Goal: Information Seeking & Learning: Check status

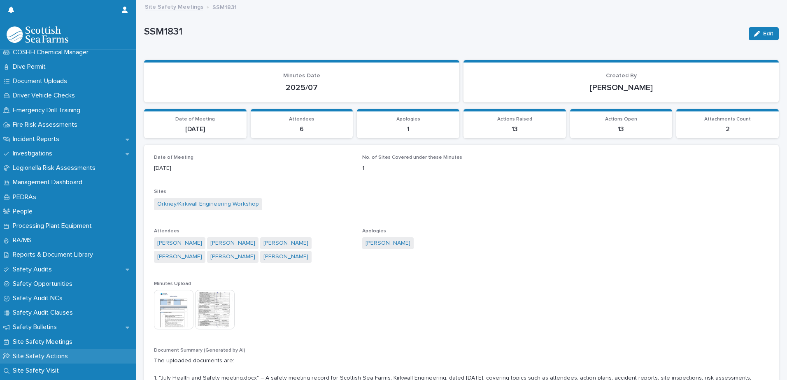
scroll to position [236, 0]
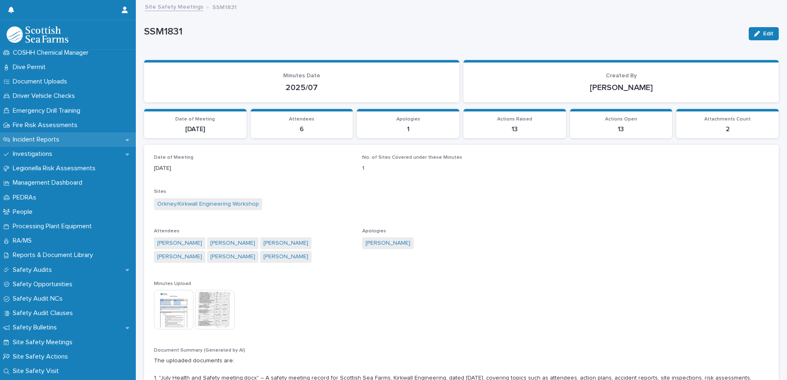
click at [37, 142] on p "Incident Reports" at bounding box center [37, 140] width 56 height 8
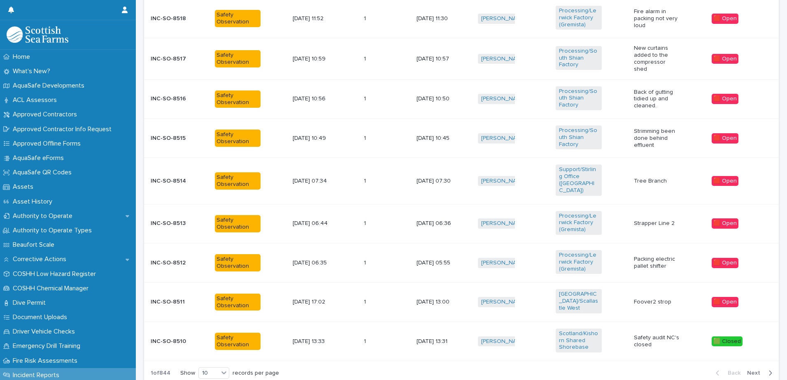
scroll to position [411, 0]
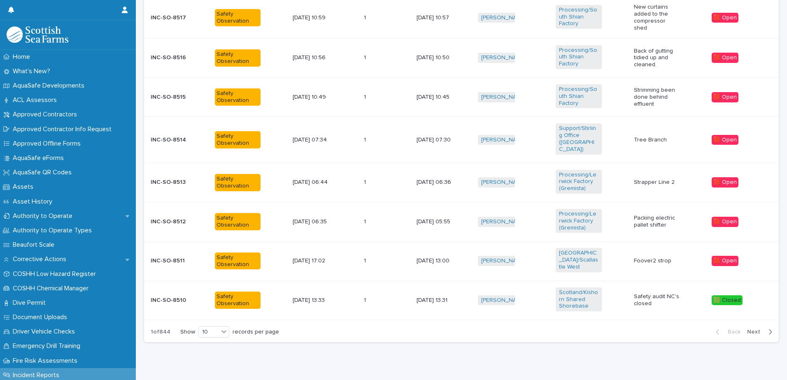
click at [759, 328] on button "Next" at bounding box center [760, 331] width 35 height 7
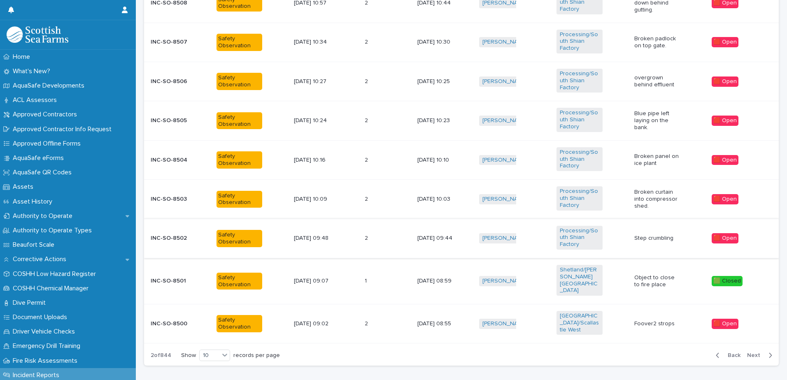
scroll to position [420, 0]
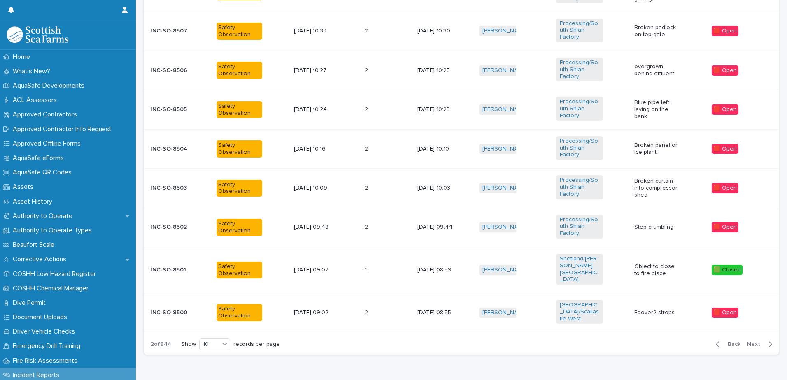
click at [753, 341] on span "Next" at bounding box center [756, 344] width 18 height 6
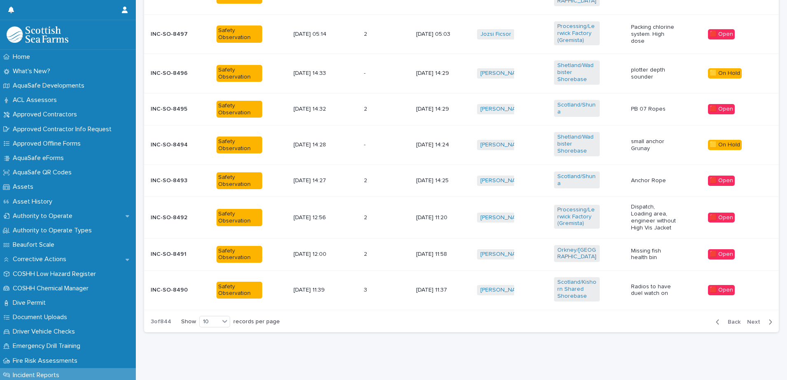
scroll to position [402, 0]
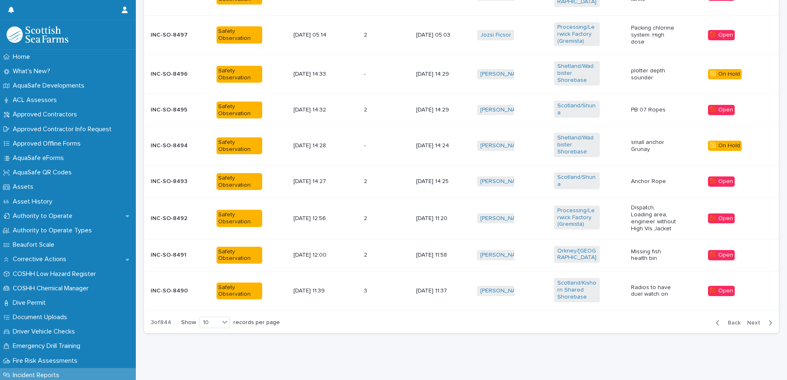
click at [640, 255] on p "Missing fish health bin" at bounding box center [654, 256] width 46 height 14
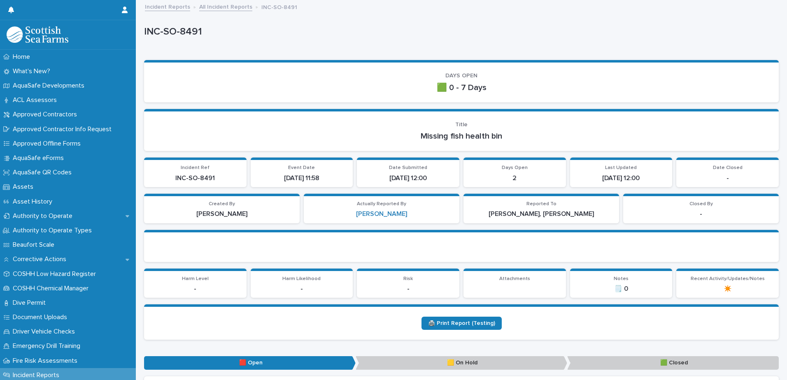
click at [237, 6] on link "All Incident Reports" at bounding box center [225, 6] width 53 height 9
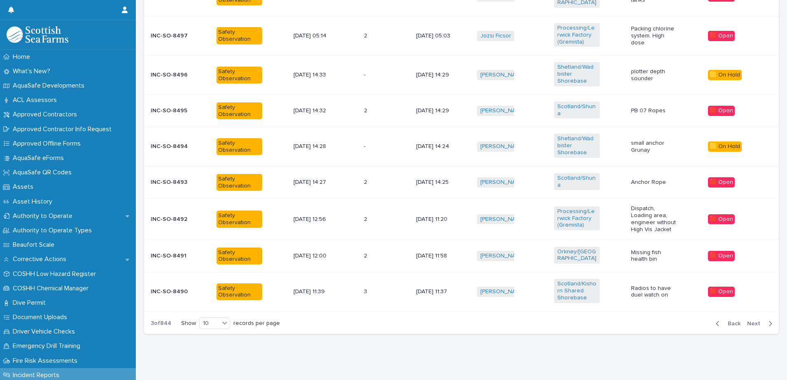
scroll to position [402, 0]
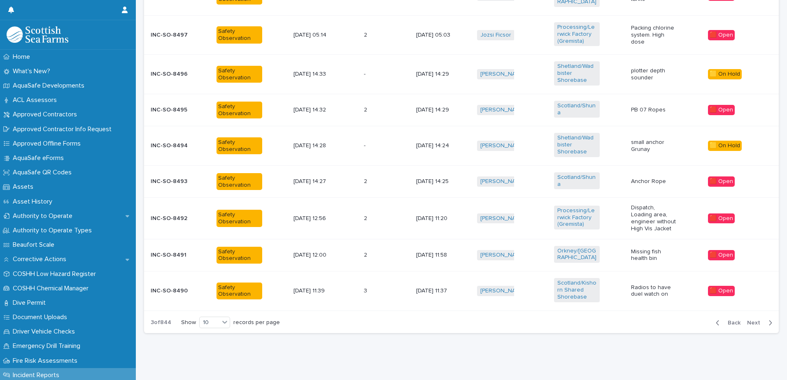
click at [753, 320] on span "Next" at bounding box center [756, 323] width 18 height 6
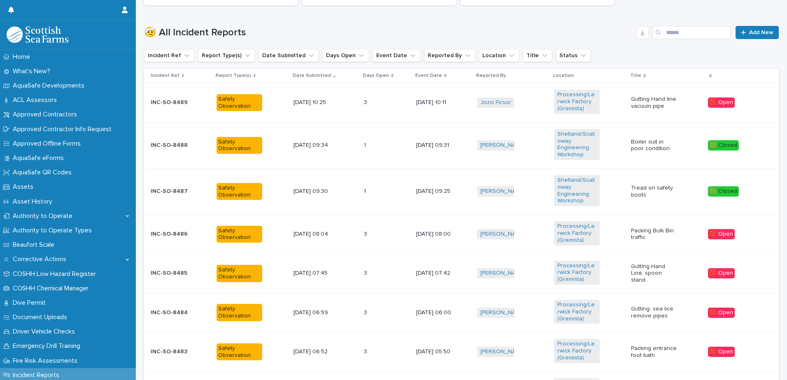
scroll to position [434, 0]
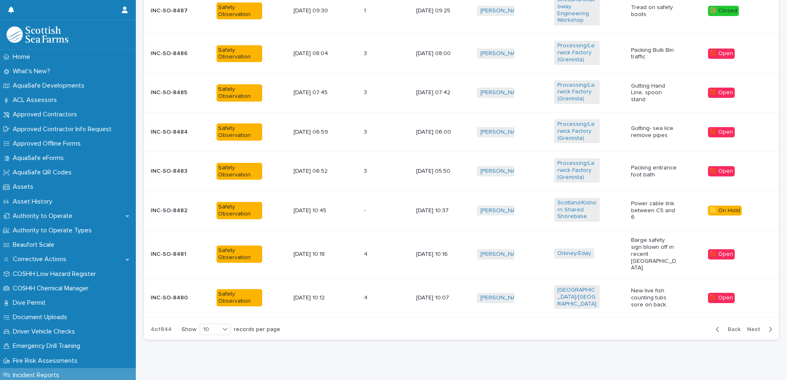
click at [753, 327] on span "Next" at bounding box center [756, 330] width 18 height 6
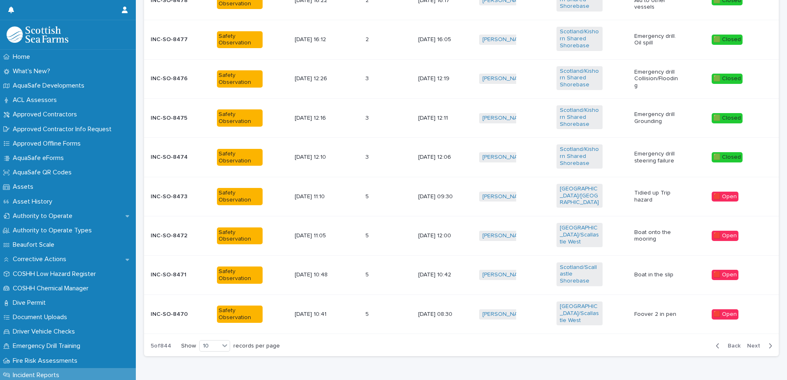
scroll to position [398, 0]
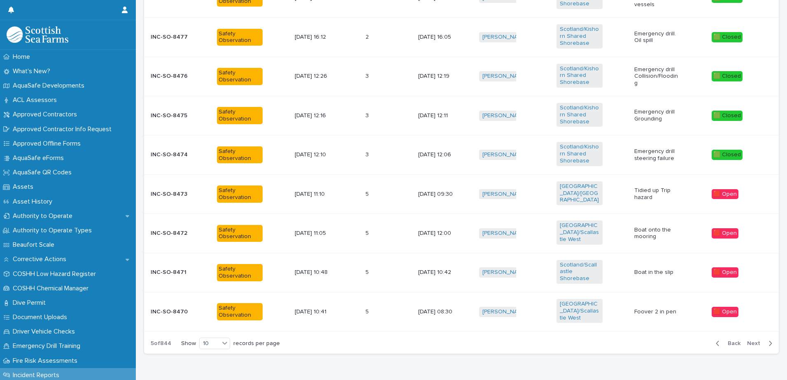
click at [753, 341] on span "Next" at bounding box center [756, 344] width 18 height 6
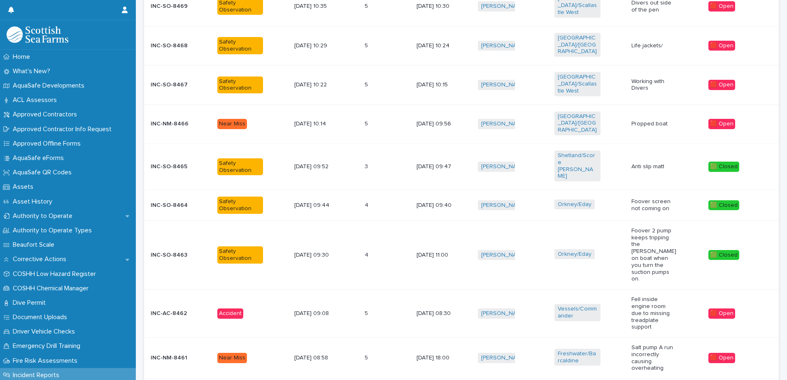
scroll to position [409, 0]
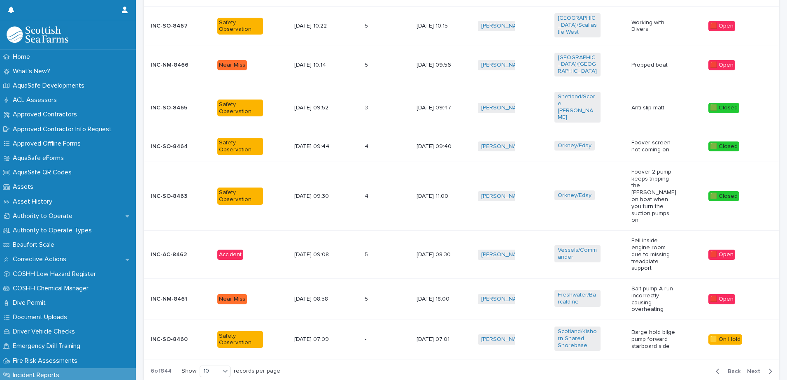
click at [753, 369] on span "Next" at bounding box center [756, 372] width 18 height 6
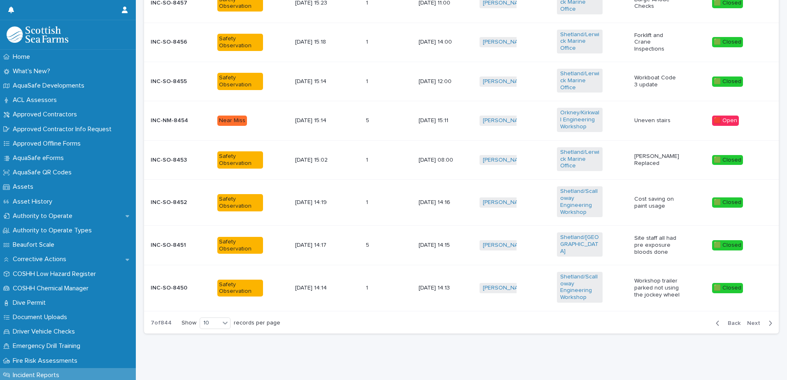
scroll to position [434, 0]
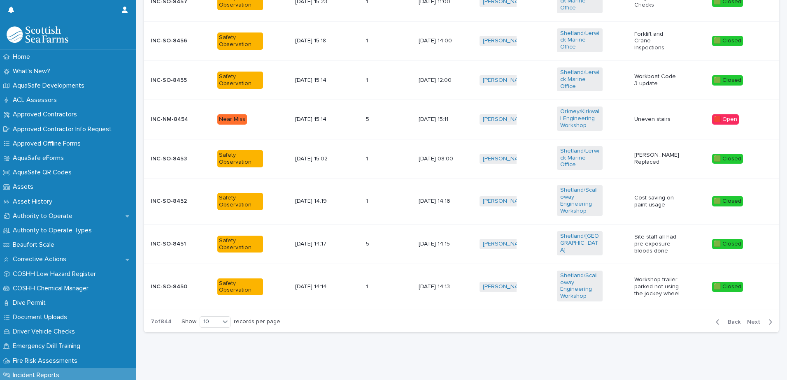
click at [753, 319] on span "Next" at bounding box center [756, 322] width 18 height 6
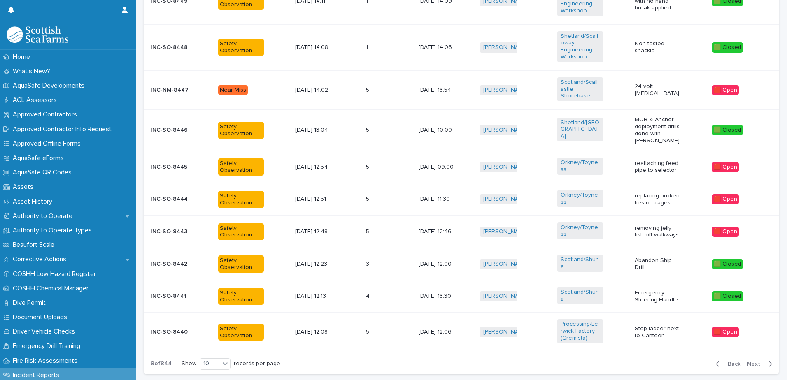
scroll to position [318, 0]
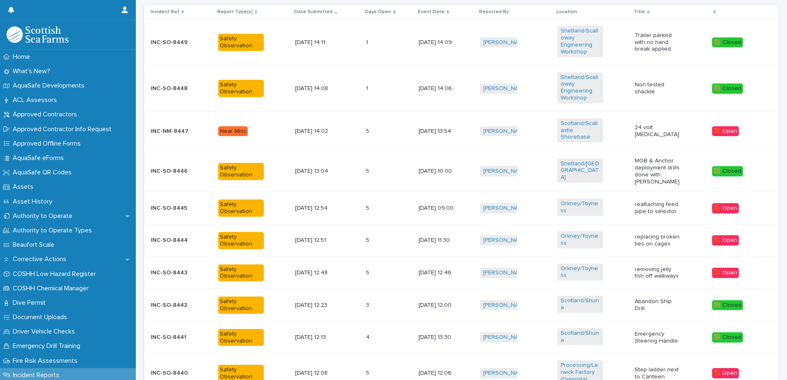
click at [634, 202] on p "reattaching feed pipe to selector" at bounding box center [657, 208] width 46 height 14
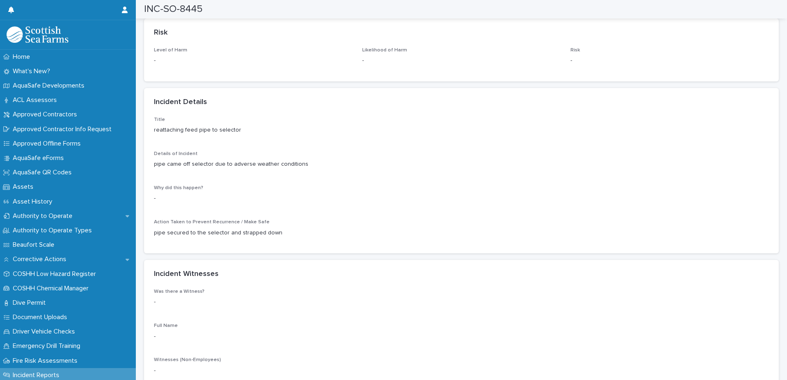
scroll to position [617, 0]
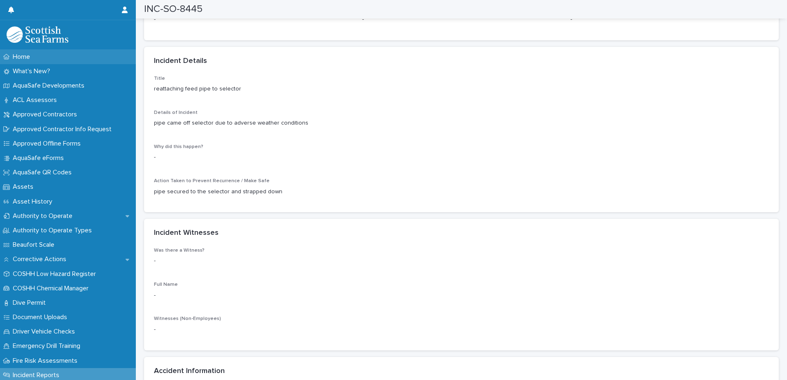
click at [46, 59] on div "Home" at bounding box center [68, 57] width 136 height 14
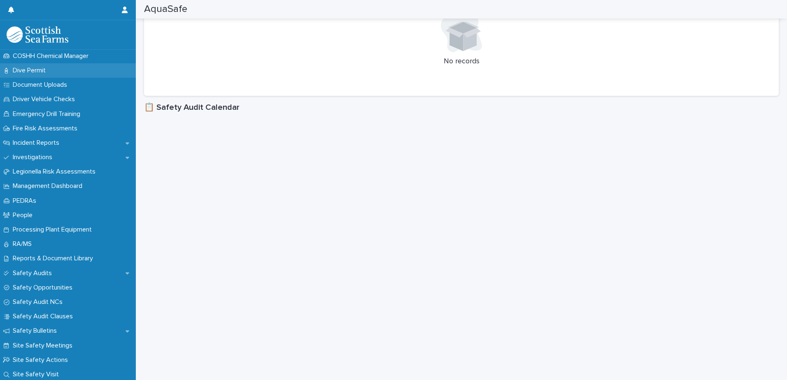
scroll to position [247, 0]
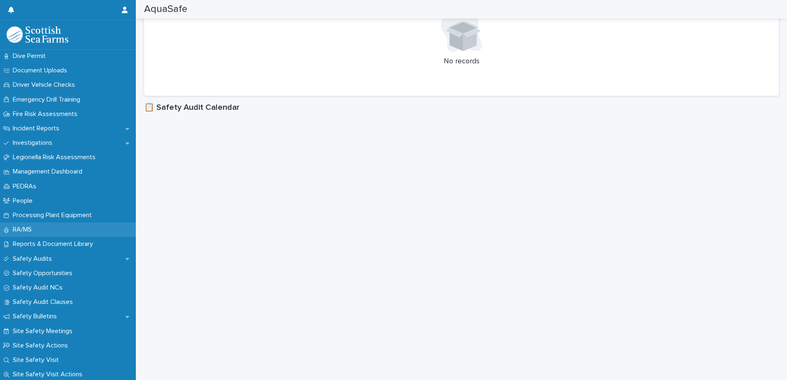
click at [101, 225] on div "RA/MS" at bounding box center [68, 230] width 136 height 14
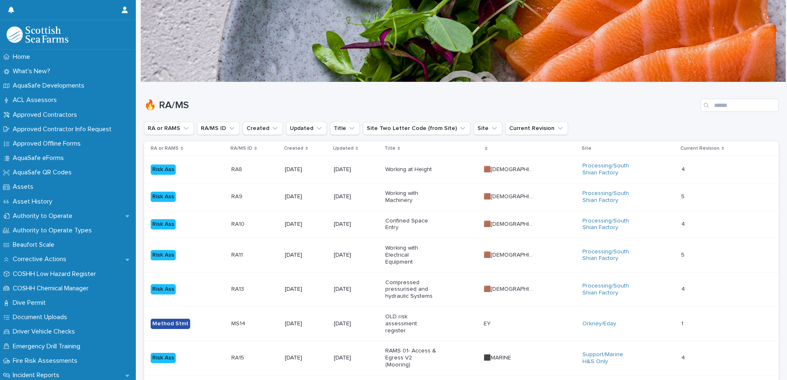
click at [404, 283] on td "Compressed pressurised and hydraulic Systems" at bounding box center [431, 289] width 99 height 34
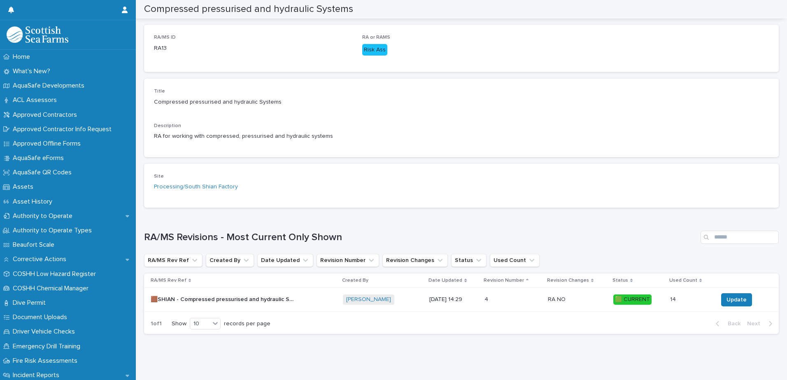
scroll to position [131, 0]
click at [396, 293] on div "[PERSON_NAME] + 0" at bounding box center [383, 298] width 80 height 10
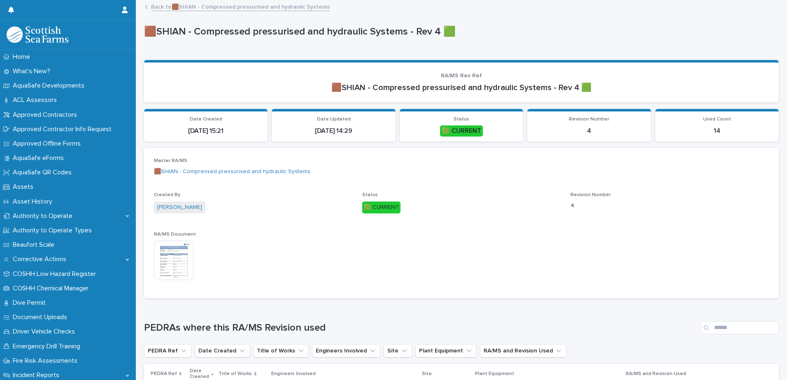
click at [159, 246] on img at bounding box center [173, 260] width 39 height 39
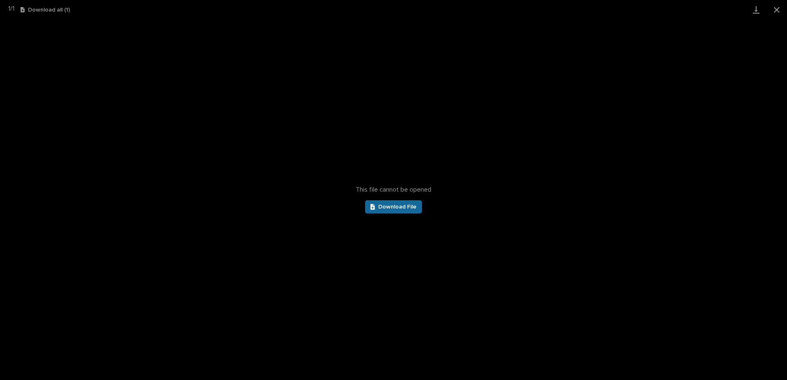
click at [406, 205] on span "Download File" at bounding box center [397, 207] width 38 height 6
click at [776, 3] on button "Close gallery" at bounding box center [776, 9] width 21 height 19
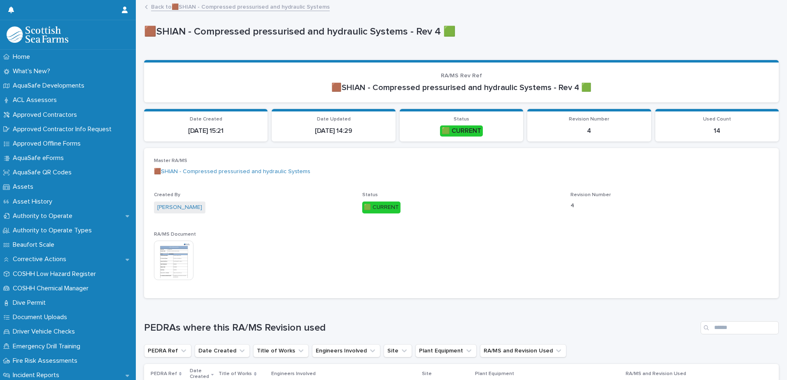
click at [164, 10] on link "Back to 🟫SHIAN - Compressed pressurised and hydraulic Systems" at bounding box center [240, 6] width 179 height 9
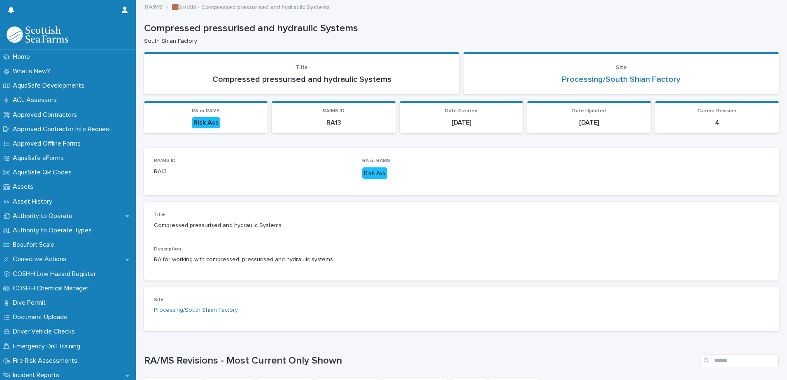
click at [149, 9] on link "RA/MS" at bounding box center [154, 6] width 18 height 9
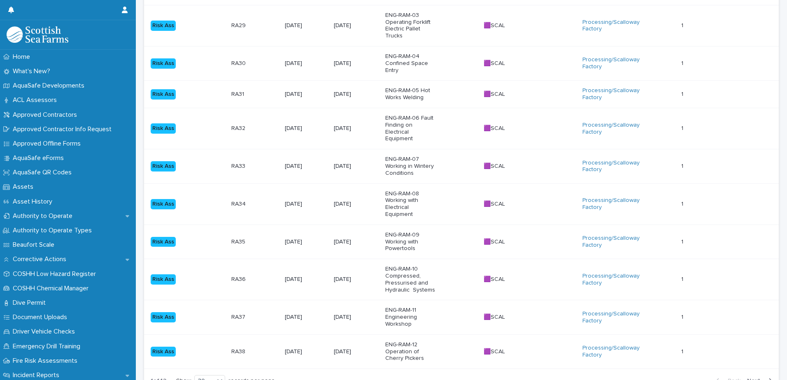
scroll to position [812, 0]
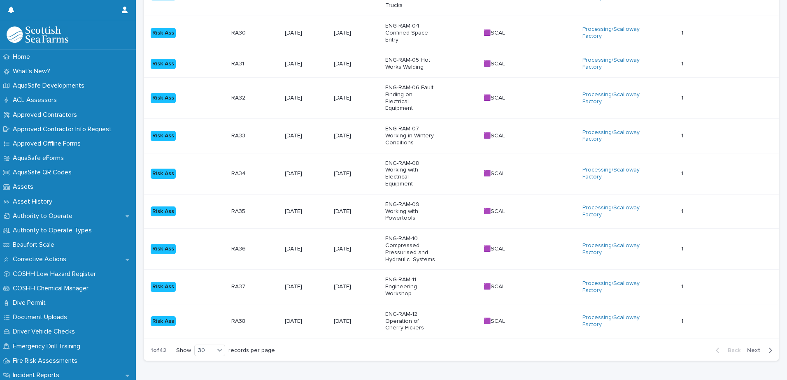
click at [765, 347] on div "button" at bounding box center [768, 350] width 7 height 7
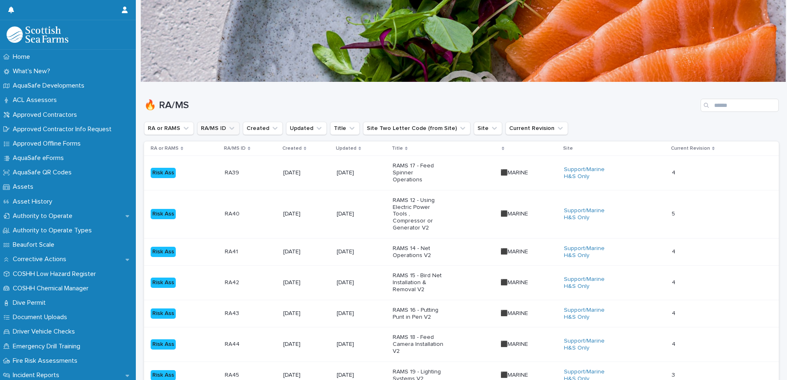
click at [232, 128] on icon "RA/MS ID" at bounding box center [231, 128] width 5 height 3
click at [296, 97] on div "🔥 RA/MS" at bounding box center [461, 101] width 634 height 39
click at [272, 127] on icon "Created" at bounding box center [275, 128] width 8 height 8
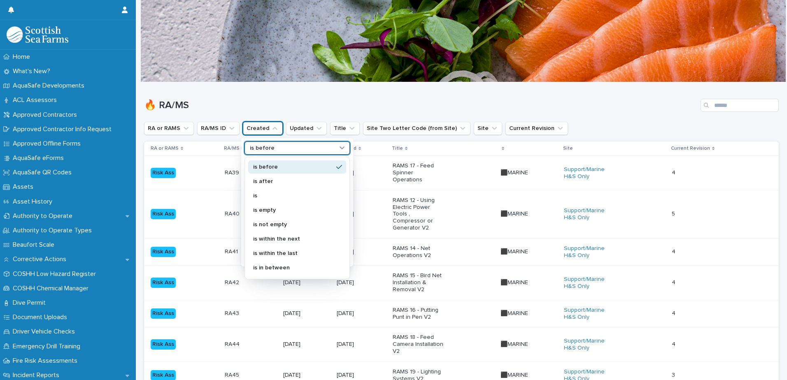
click at [320, 144] on div "is before" at bounding box center [291, 148] width 91 height 9
click at [323, 145] on div "is before" at bounding box center [291, 148] width 91 height 9
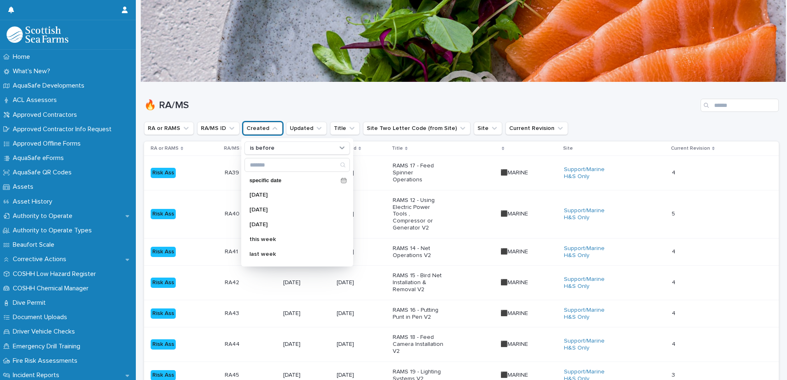
click at [352, 91] on div "🔥 RA/MS" at bounding box center [461, 101] width 634 height 39
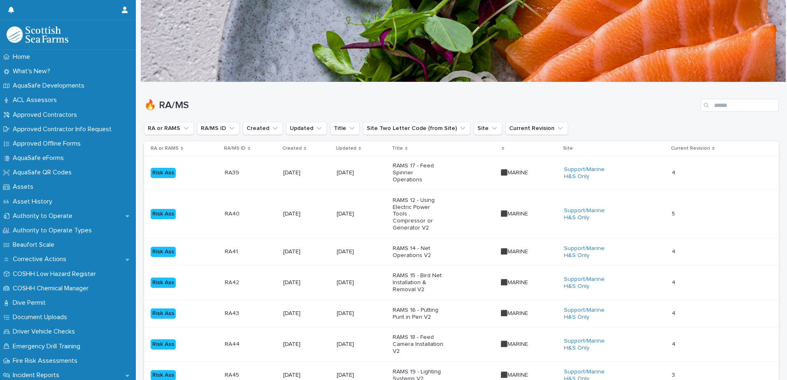
click at [207, 118] on div "🔥 RA/MS" at bounding box center [461, 101] width 634 height 39
click at [739, 103] on input "Search" at bounding box center [739, 105] width 78 height 13
type input "****"
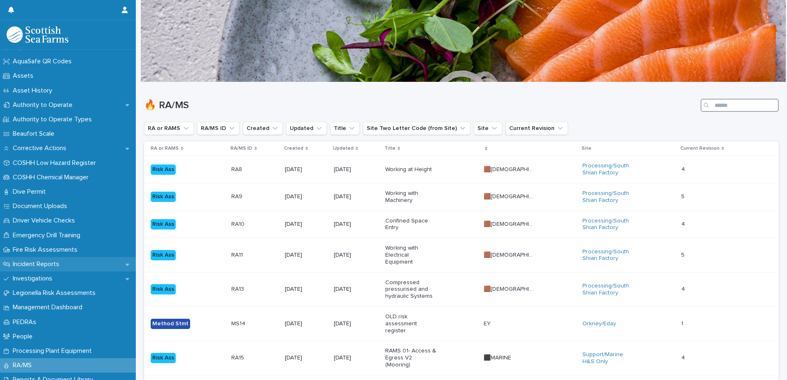
scroll to position [123, 0]
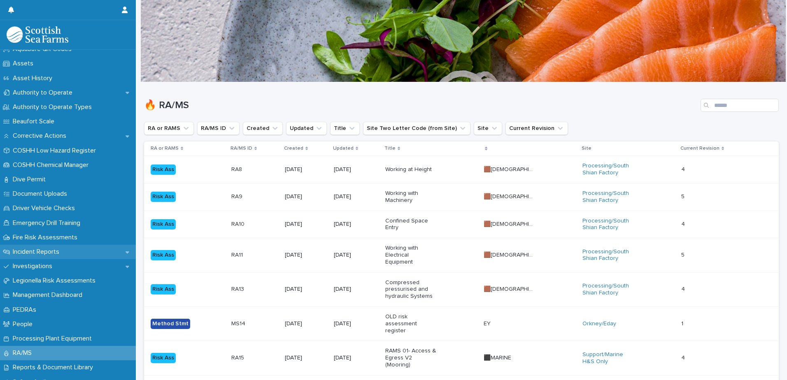
click at [60, 254] on p "Incident Reports" at bounding box center [37, 252] width 56 height 8
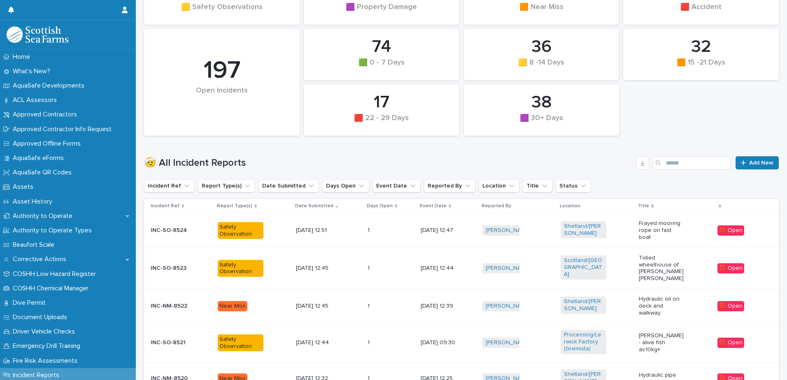
scroll to position [165, 0]
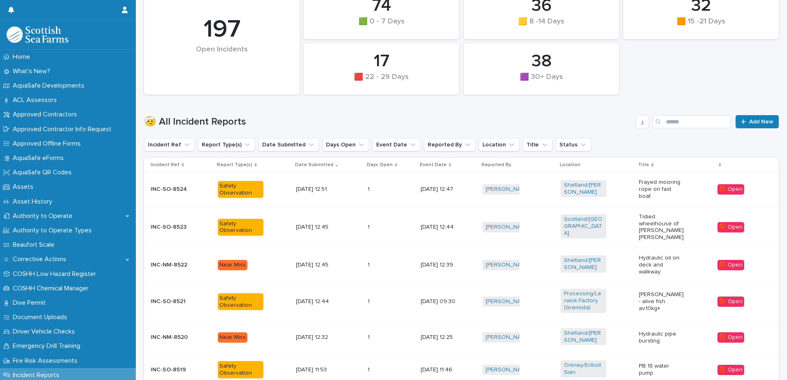
click at [304, 297] on div "[DATE] 12:44" at bounding box center [319, 301] width 46 height 9
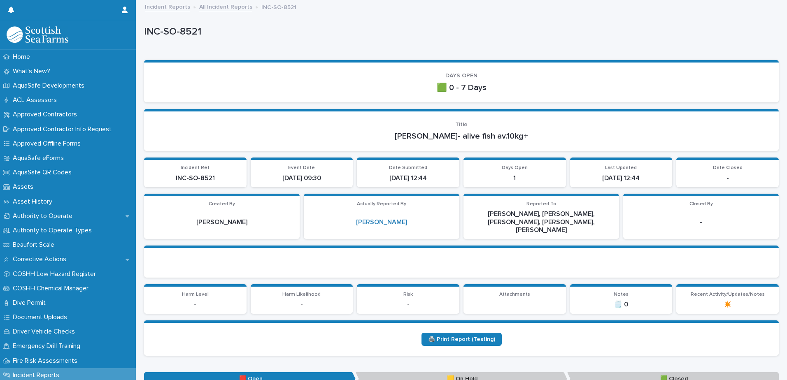
click at [239, 6] on link "All Incident Reports" at bounding box center [225, 6] width 53 height 9
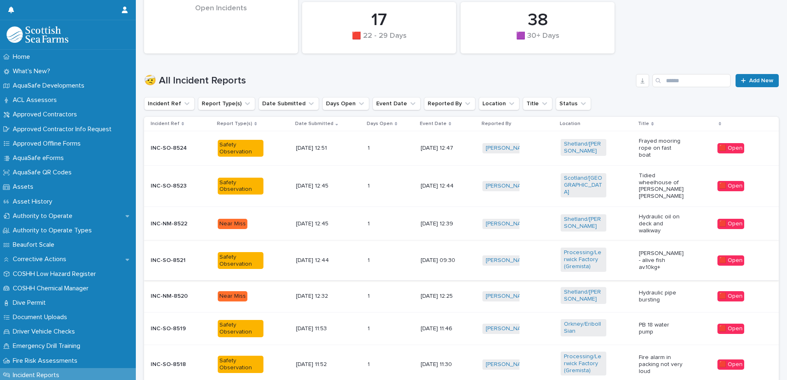
scroll to position [247, 0]
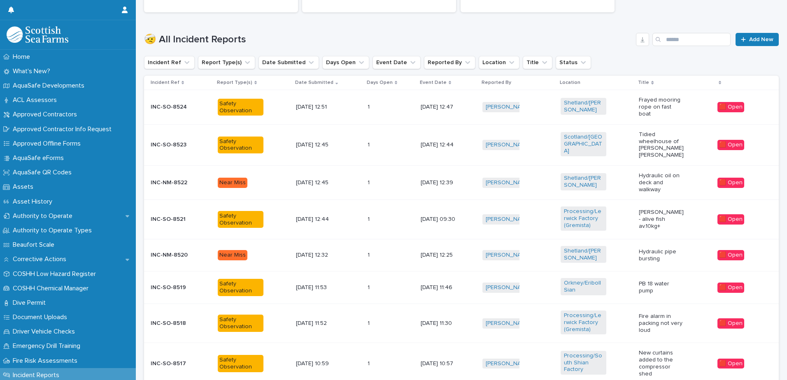
click at [429, 284] on p "[DATE] 11:46" at bounding box center [443, 287] width 46 height 7
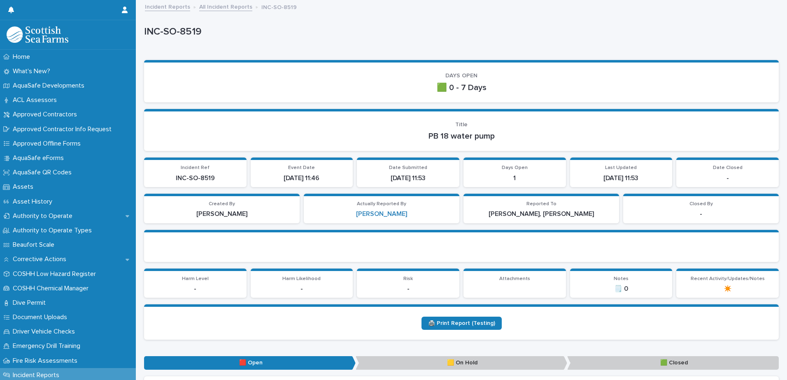
click at [219, 6] on link "All Incident Reports" at bounding box center [225, 6] width 53 height 9
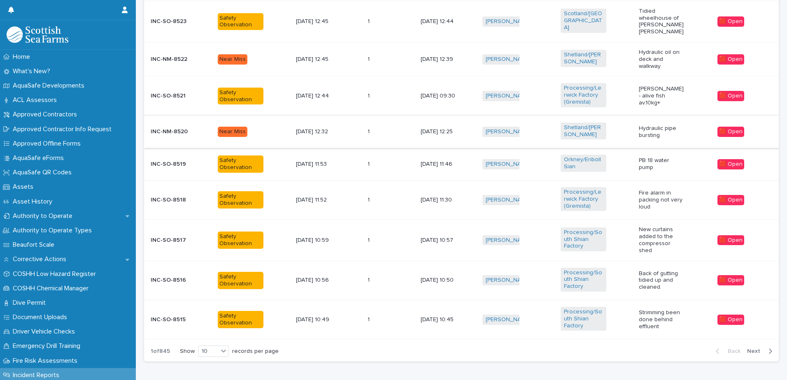
scroll to position [395, 0]
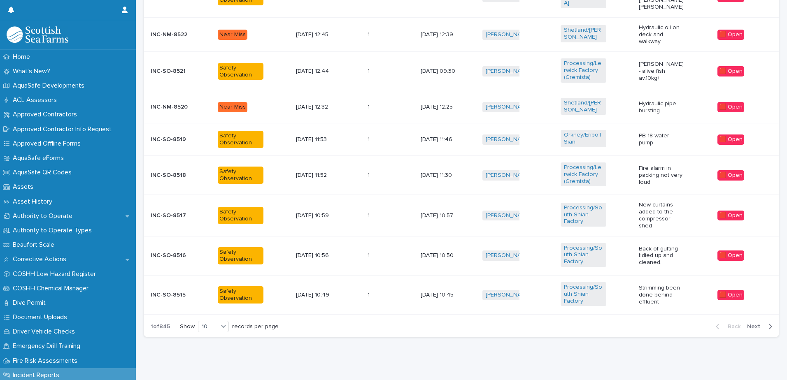
click at [755, 324] on span "Next" at bounding box center [756, 327] width 18 height 6
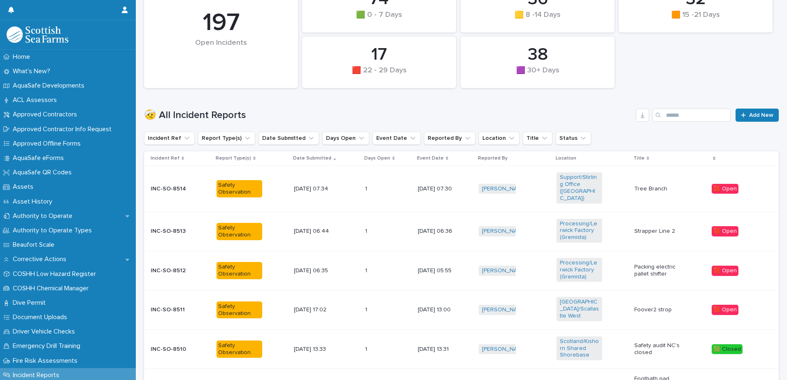
scroll to position [86, 0]
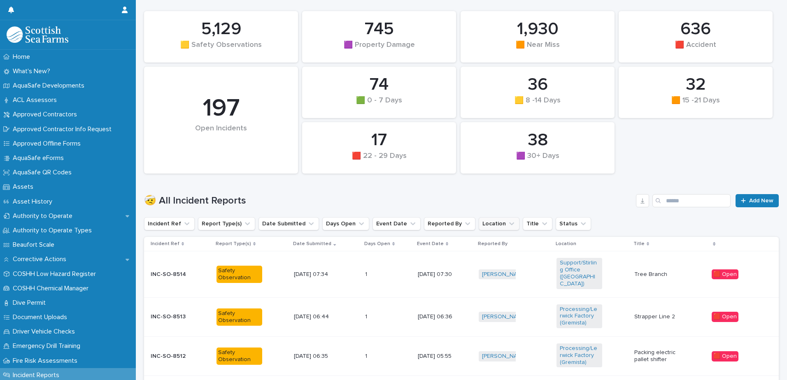
click at [482, 223] on button "Location" at bounding box center [498, 223] width 41 height 13
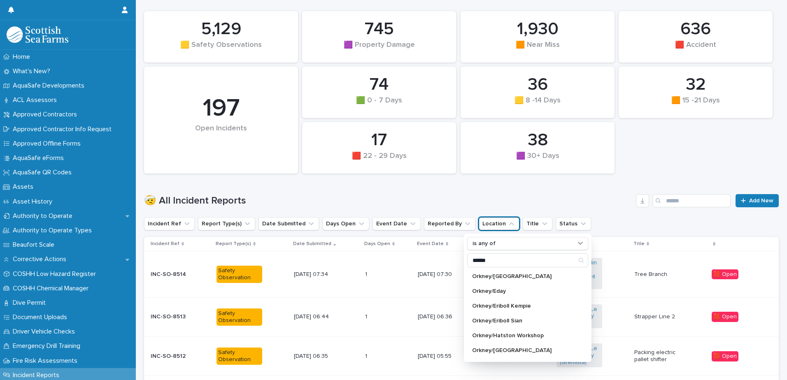
type input "******"
click at [621, 260] on icon "Search" at bounding box center [624, 260] width 7 height 7
click at [621, 259] on icon "Search" at bounding box center [624, 260] width 7 height 7
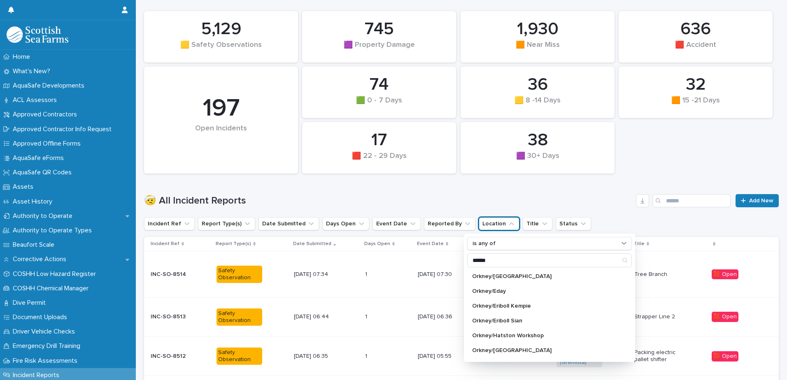
click at [608, 210] on div "🤕 All Incident Reports Add New" at bounding box center [461, 197] width 634 height 39
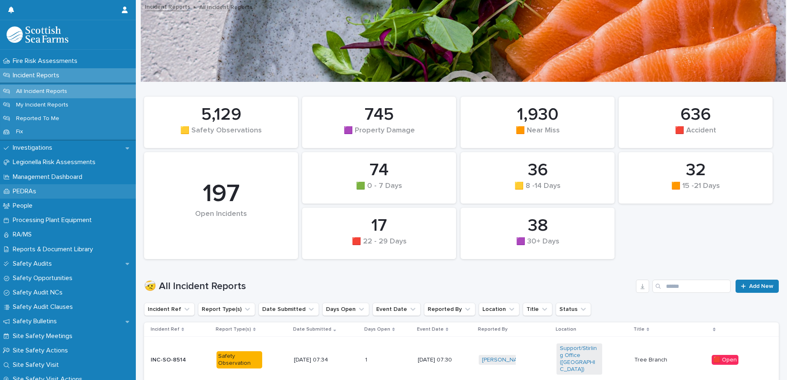
scroll to position [453, 0]
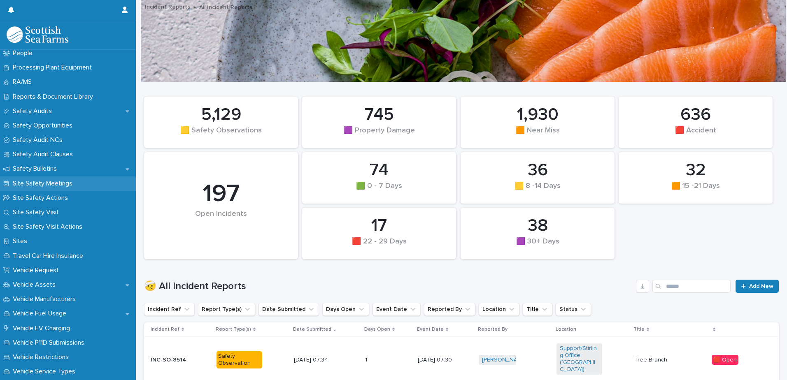
click at [67, 186] on p "Site Safety Meetings" at bounding box center [44, 184] width 70 height 8
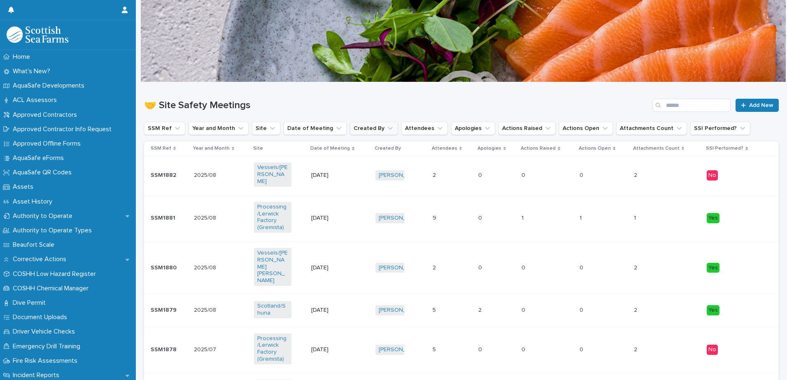
click at [379, 132] on button "Created By" at bounding box center [374, 128] width 48 height 13
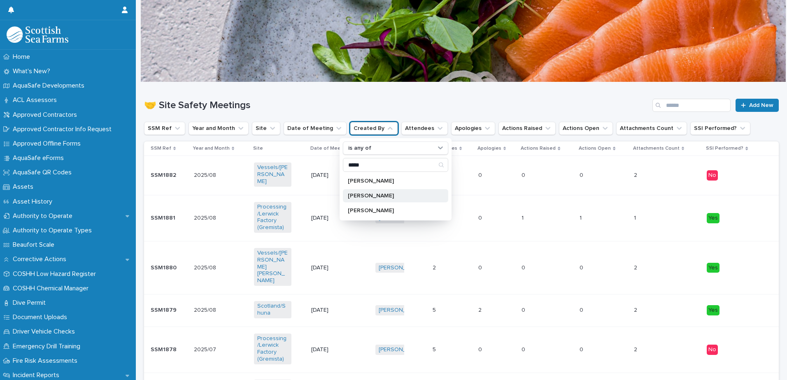
type input "*****"
click at [384, 195] on p "[PERSON_NAME]" at bounding box center [391, 196] width 87 height 6
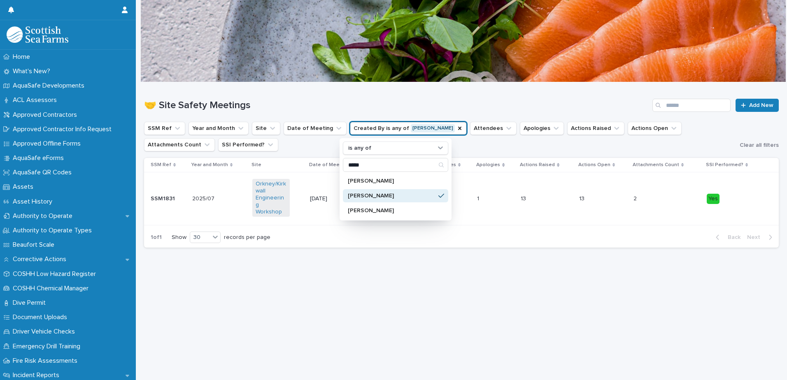
click at [304, 267] on div "Loading... Saving… Loading... Saving… 🤝 Site Safety Meetings Add New SSM Ref Ye…" at bounding box center [461, 220] width 643 height 277
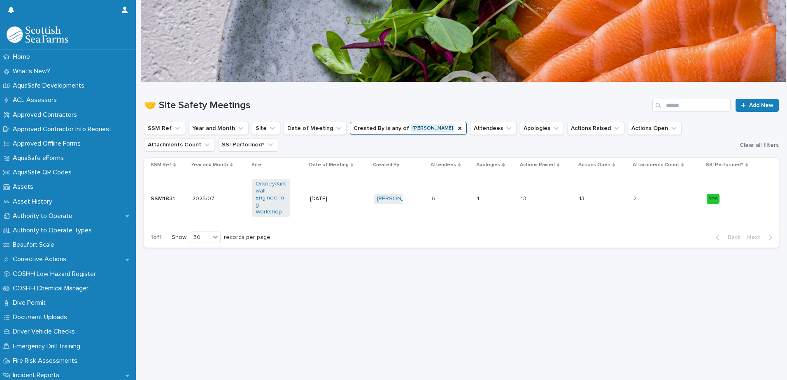
click at [205, 194] on p "2025/07" at bounding box center [204, 198] width 24 height 9
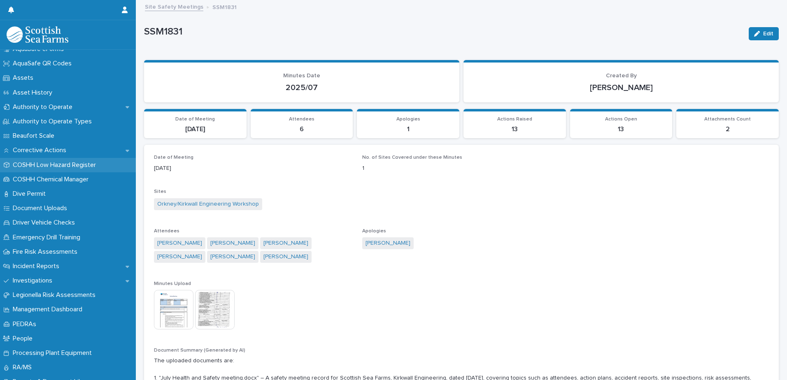
scroll to position [123, 0]
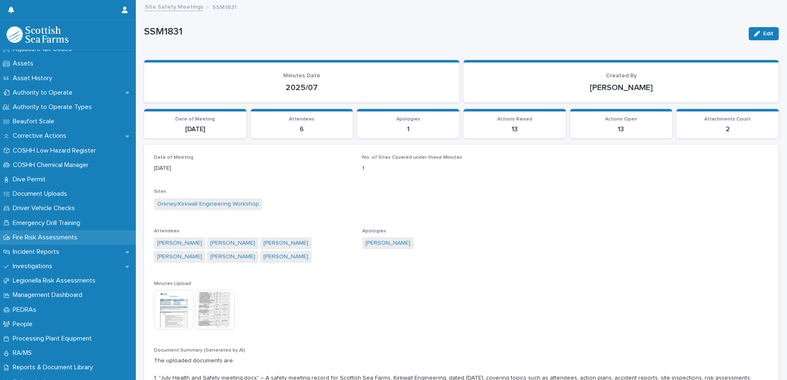
click at [81, 234] on p "Fire Risk Assessments" at bounding box center [46, 238] width 74 height 8
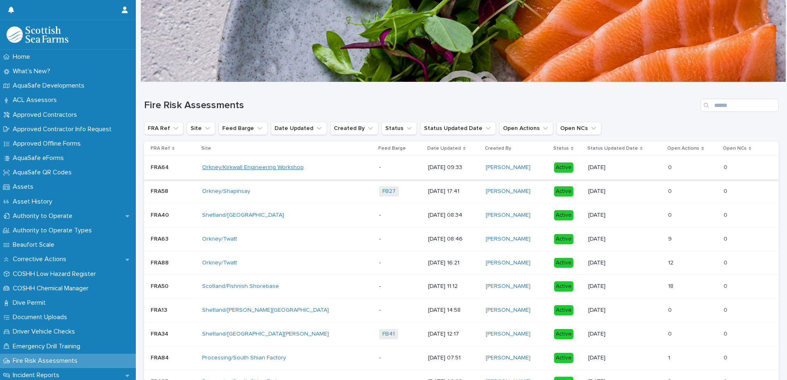
click at [273, 169] on link "Orkney/Kirkwall Engineering Workshop" at bounding box center [253, 167] width 102 height 7
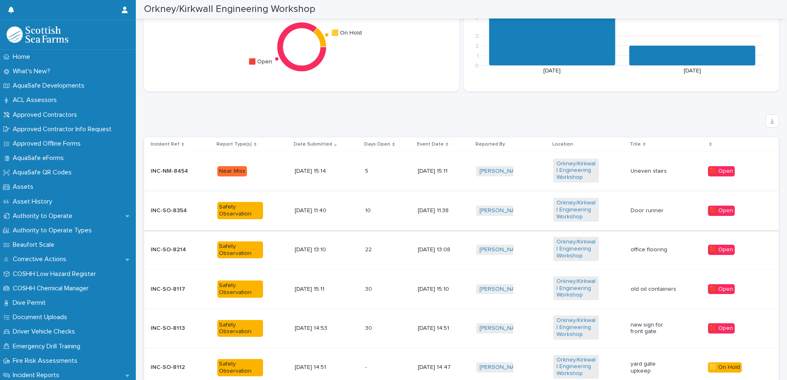
scroll to position [453, 0]
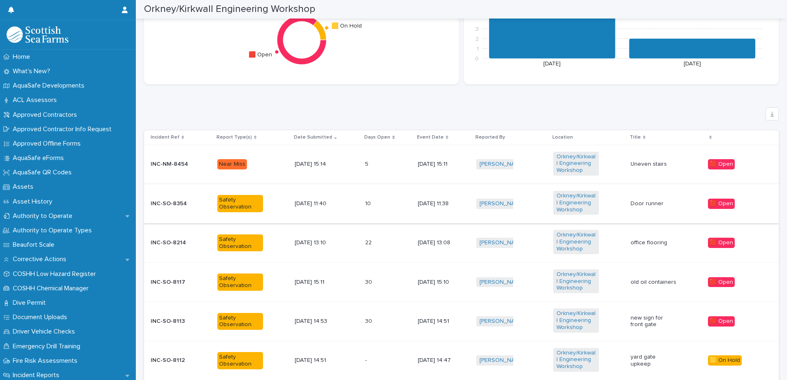
click at [618, 334] on div "Orkney/Kirkwall Engineering Workshop" at bounding box center [588, 321] width 71 height 32
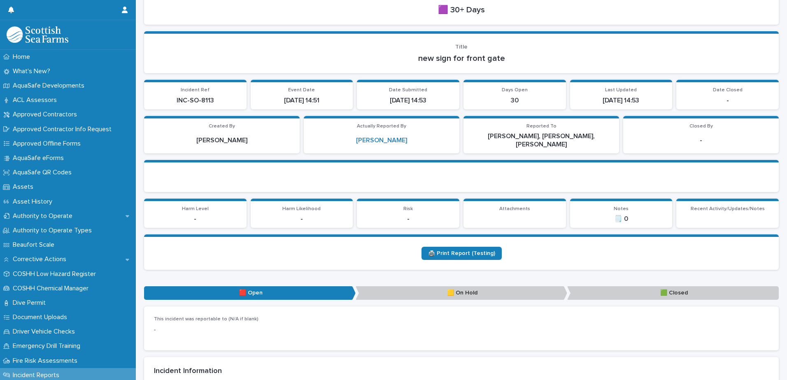
scroll to position [82, 0]
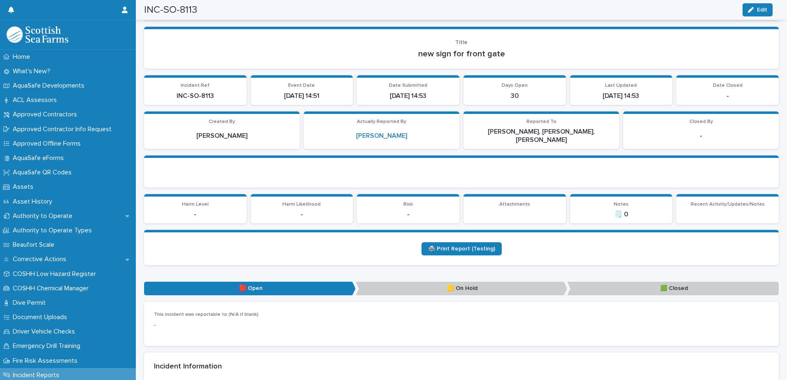
click at [488, 283] on p "🟨 On Hold" at bounding box center [460, 289] width 211 height 14
click at [724, 284] on p "🟩 Closed" at bounding box center [672, 289] width 211 height 14
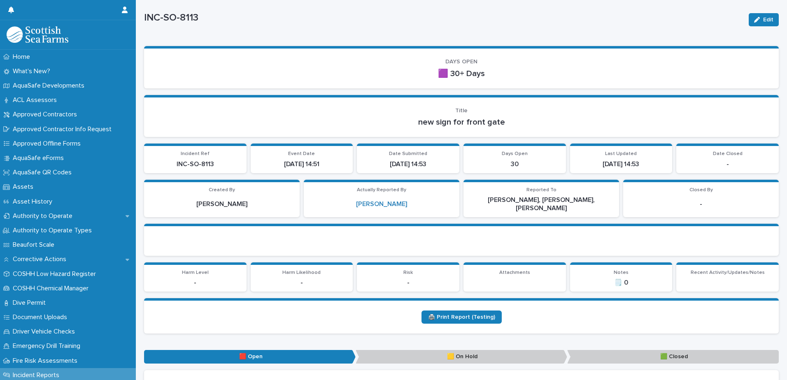
scroll to position [0, 0]
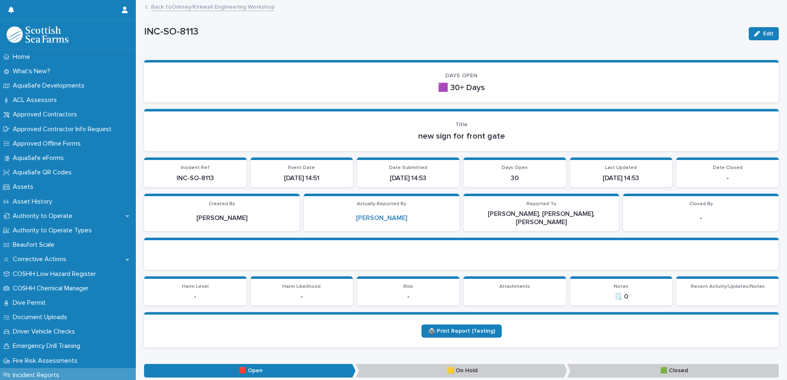
click at [222, 12] on div "Back to [GEOGRAPHIC_DATA]/Kirkwall Engineering Workshop" at bounding box center [465, 8] width 648 height 12
click at [222, 5] on link "Back to [GEOGRAPHIC_DATA]/Kirkwall Engineering Workshop" at bounding box center [212, 6] width 123 height 9
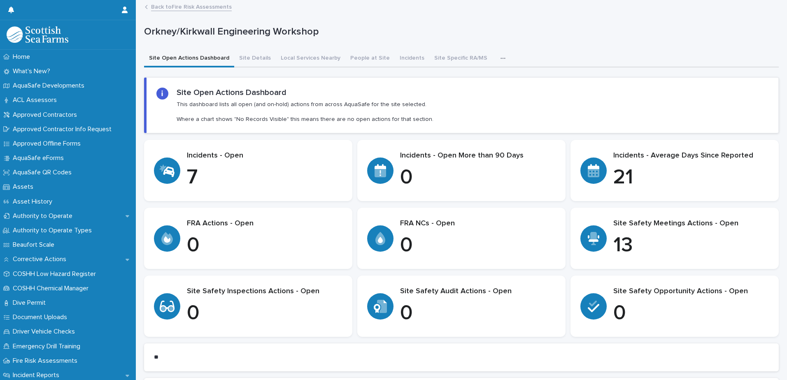
click at [158, 3] on link "Back to Fire Risk Assessments" at bounding box center [191, 6] width 81 height 9
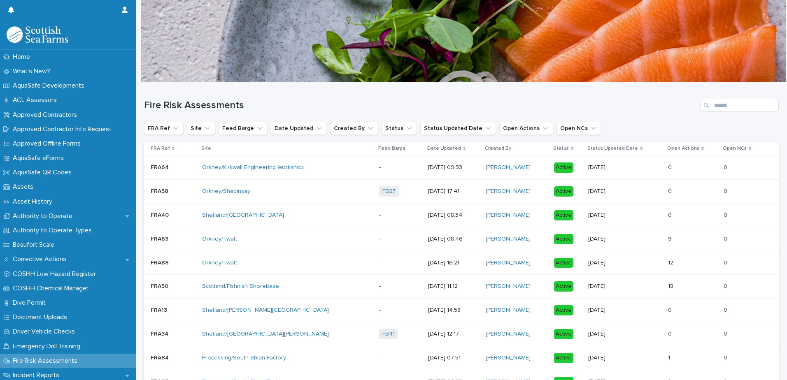
click at [272, 197] on div "Orkney/Shapinsay" at bounding box center [287, 192] width 170 height 14
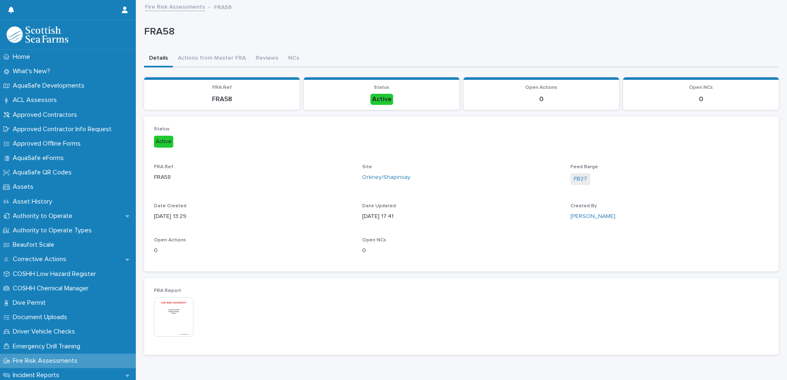
click at [193, 7] on link "Fire Risk Assessments" at bounding box center [175, 6] width 60 height 9
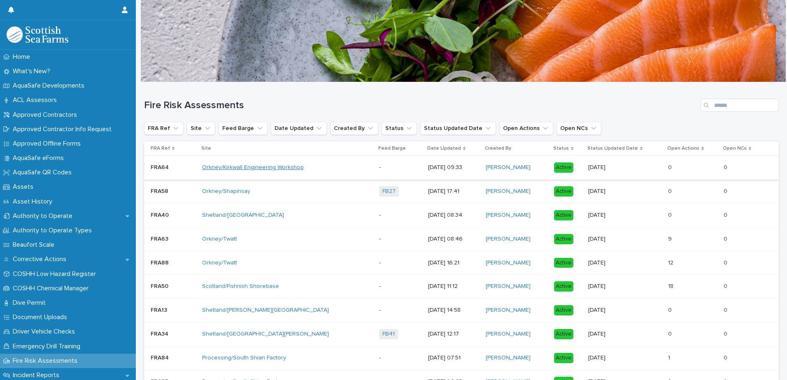
click at [249, 166] on link "Orkney/Kirkwall Engineering Workshop" at bounding box center [253, 167] width 102 height 7
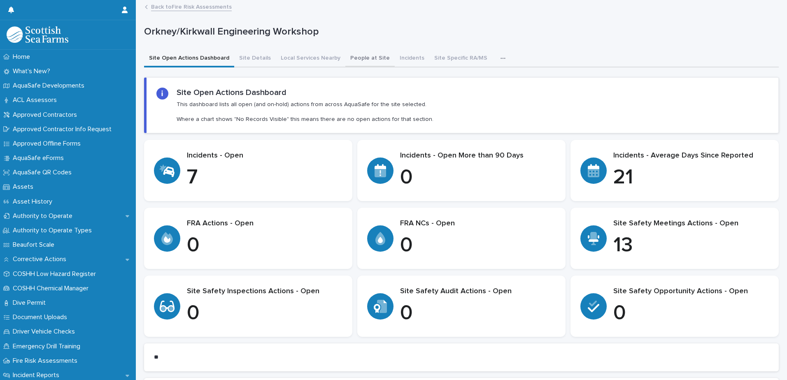
click at [369, 54] on button "People at Site" at bounding box center [369, 58] width 49 height 17
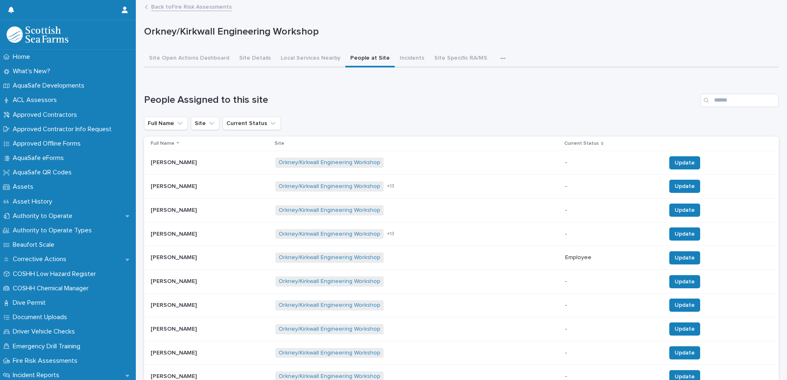
click at [165, 8] on link "Back to Fire Risk Assessments" at bounding box center [191, 6] width 81 height 9
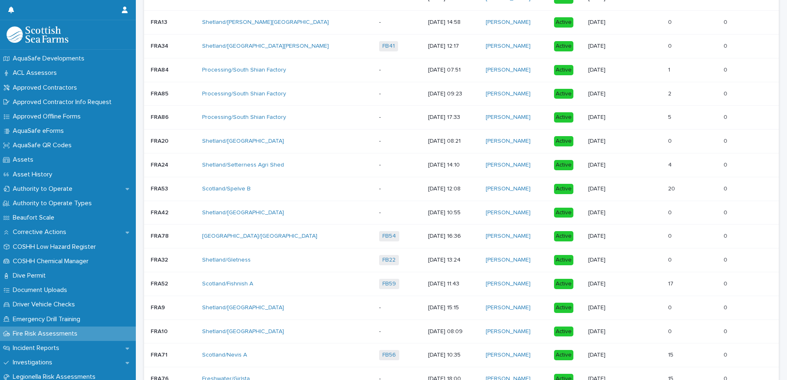
scroll to position [41, 0]
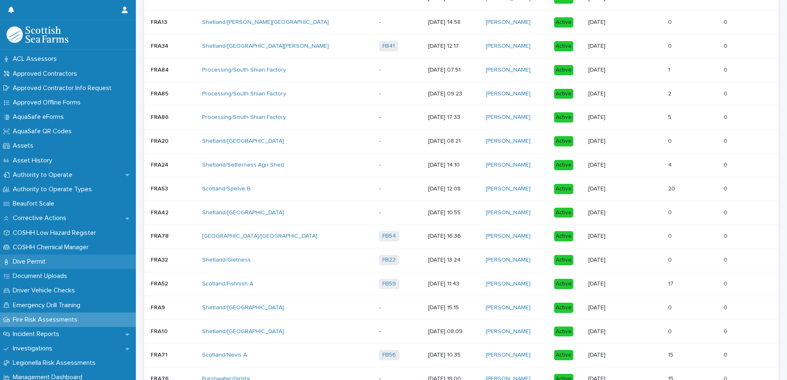
click at [67, 265] on div "Dive Permit" at bounding box center [68, 262] width 136 height 14
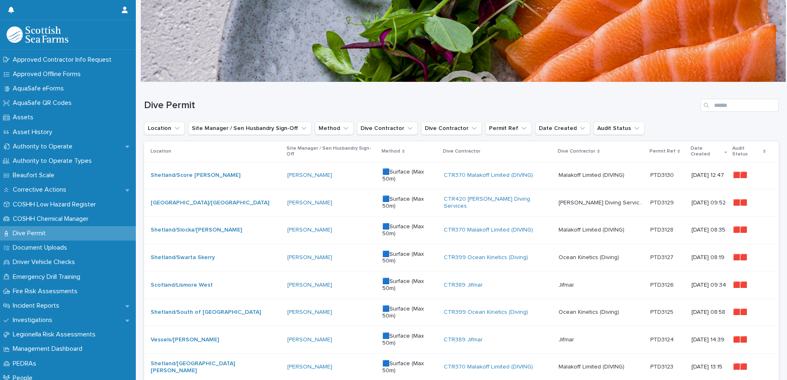
scroll to position [82, 0]
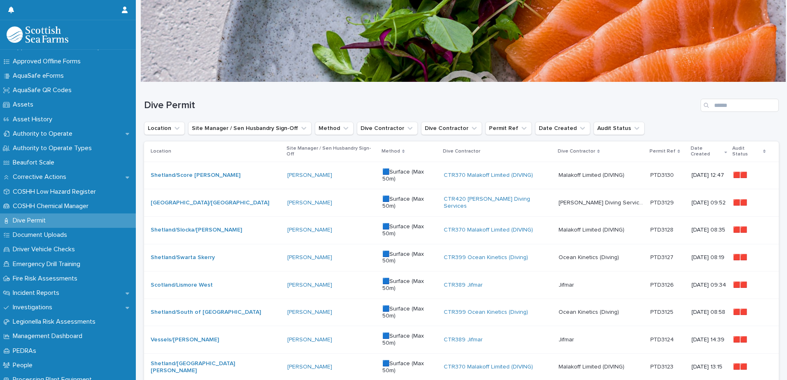
click at [67, 265] on p "Emergency Drill Training" at bounding box center [47, 264] width 77 height 8
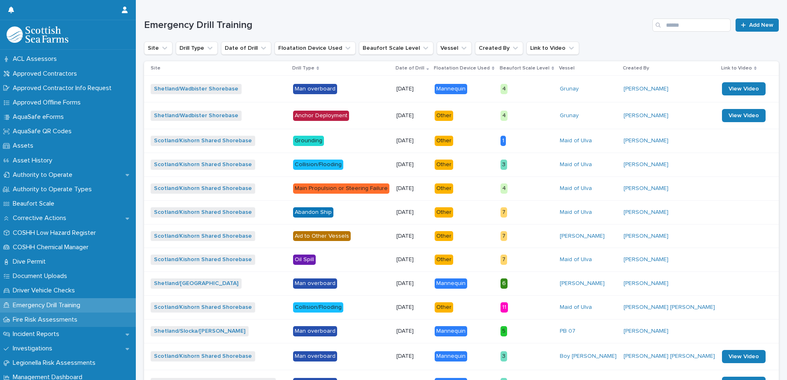
scroll to position [82, 0]
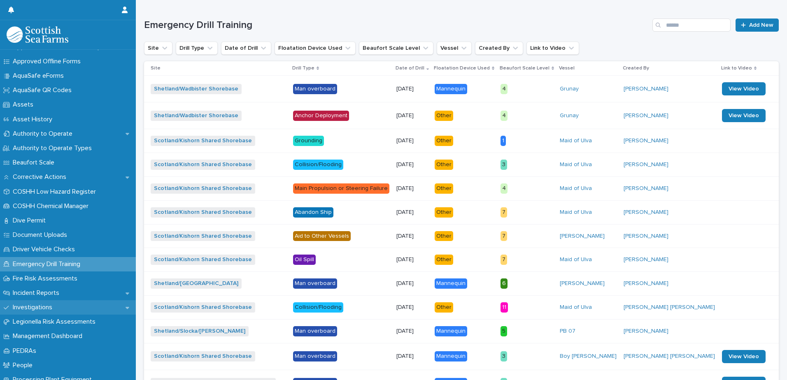
click at [80, 309] on div "Investigations" at bounding box center [68, 307] width 136 height 14
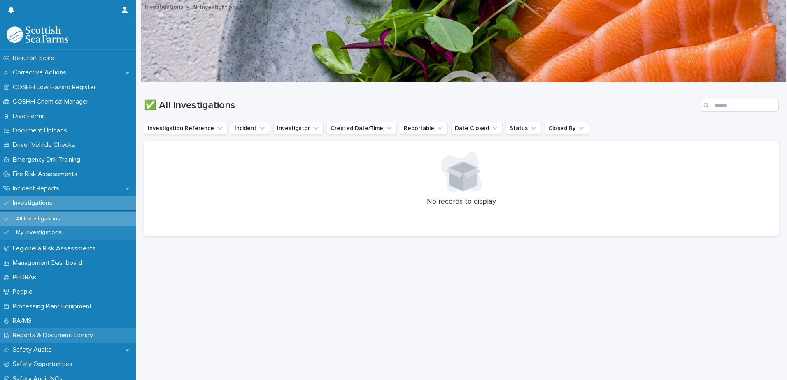
scroll to position [206, 0]
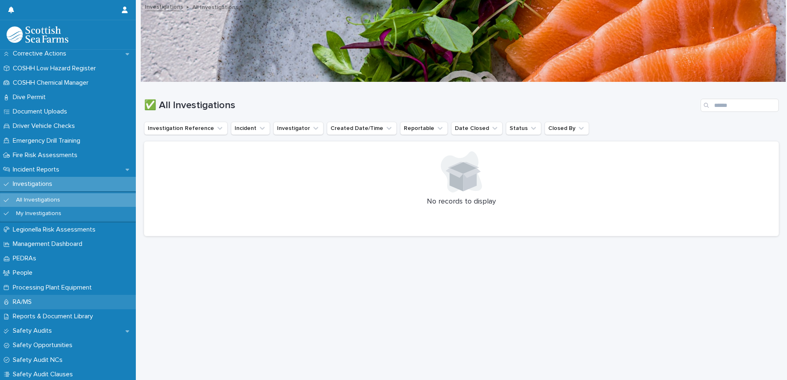
click at [77, 300] on div "RA/MS" at bounding box center [68, 302] width 136 height 14
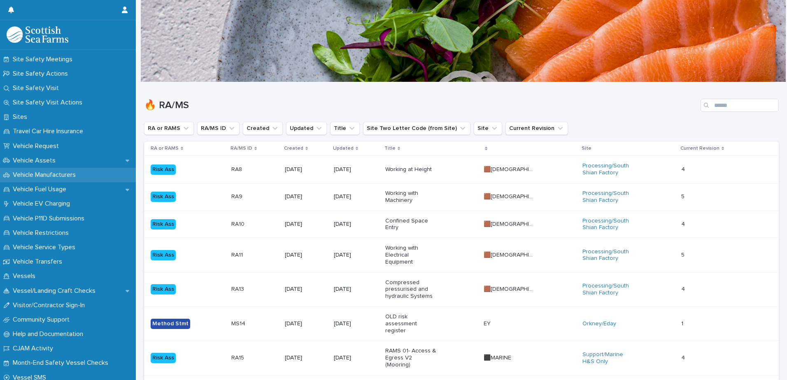
scroll to position [524, 0]
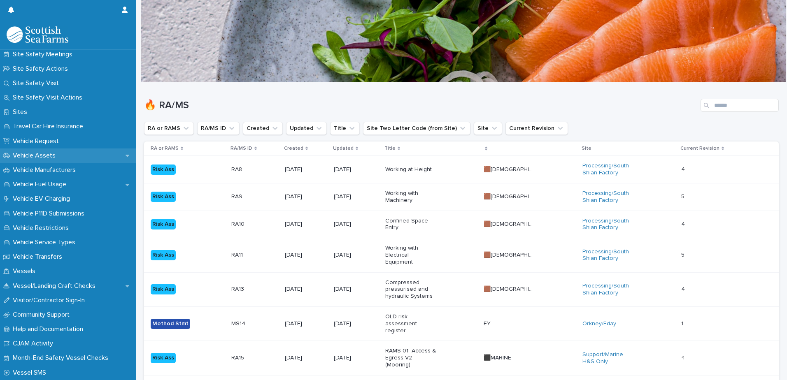
click at [71, 157] on div "Vehicle Assets" at bounding box center [68, 156] width 136 height 14
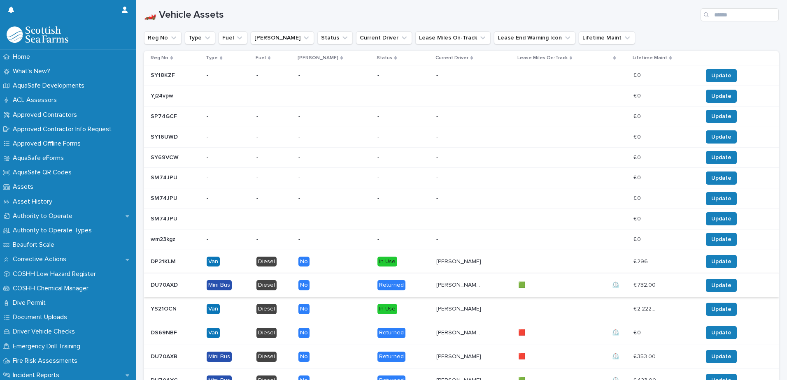
scroll to position [453, 0]
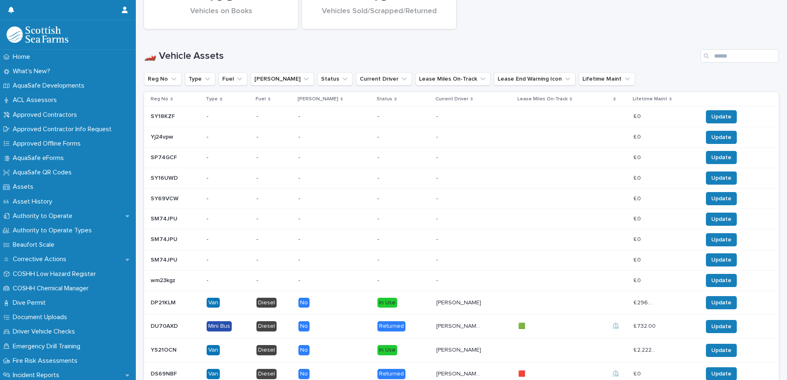
click at [646, 98] on p "Lifetime Maint" at bounding box center [649, 99] width 35 height 9
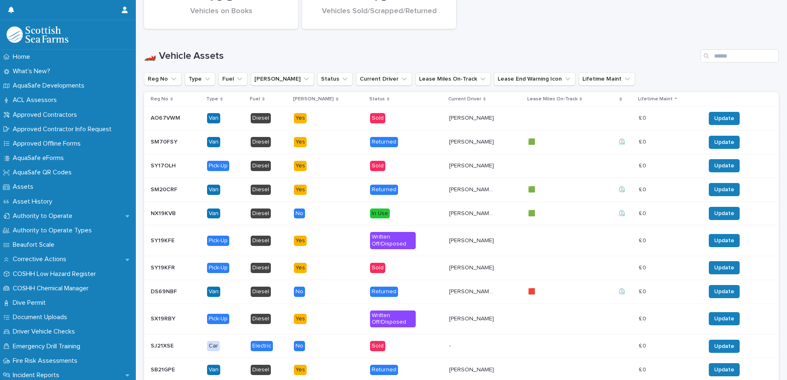
scroll to position [474, 0]
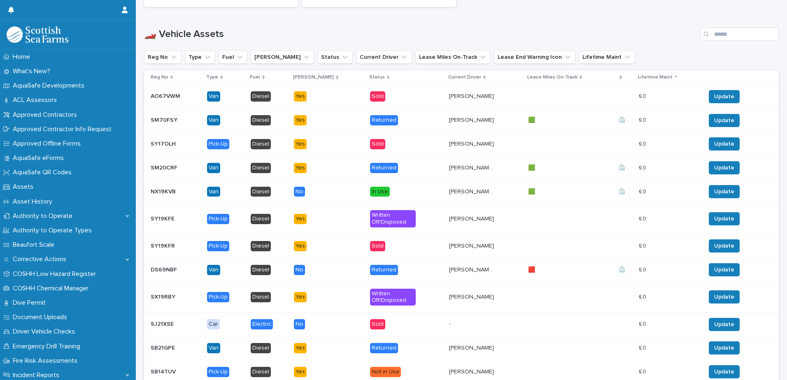
click at [648, 77] on p "Lifetime Maint" at bounding box center [655, 77] width 35 height 9
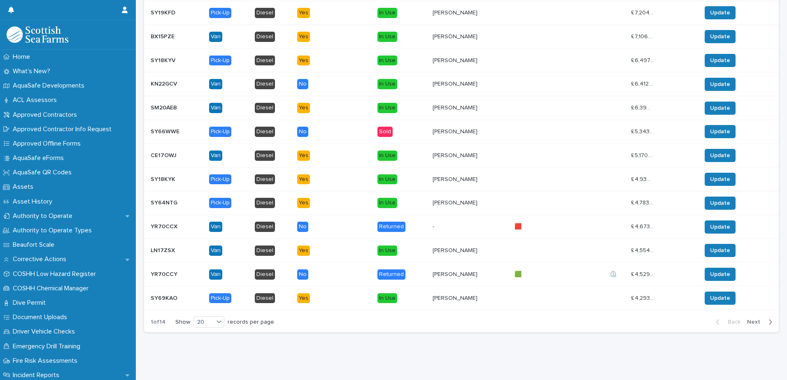
scroll to position [731, 0]
click at [754, 312] on div "Back Next" at bounding box center [744, 322] width 70 height 21
click at [748, 319] on span "Next" at bounding box center [756, 322] width 18 height 6
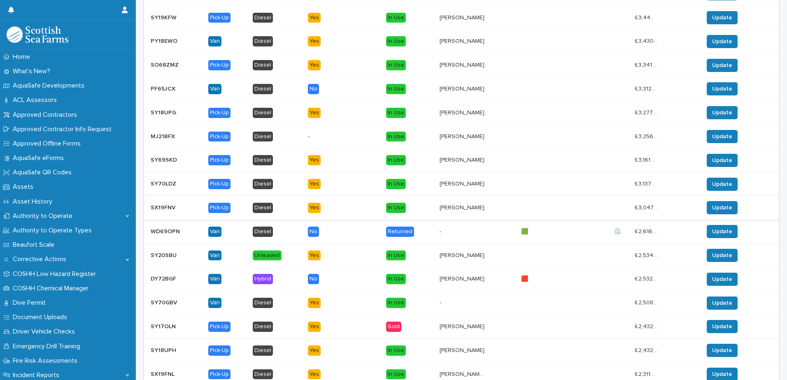
scroll to position [731, 0]
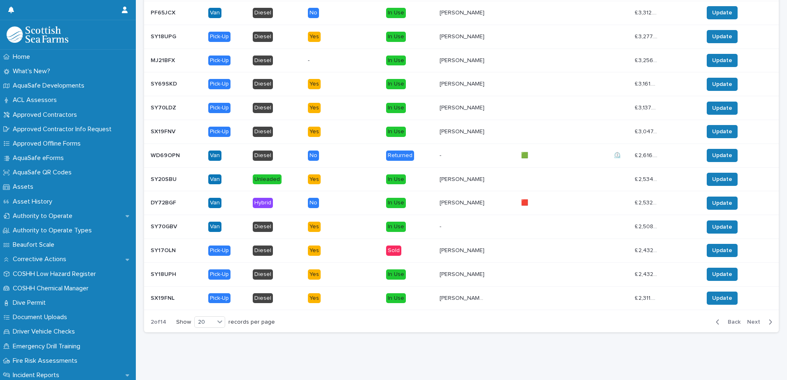
click at [715, 318] on icon "button" at bounding box center [717, 321] width 4 height 7
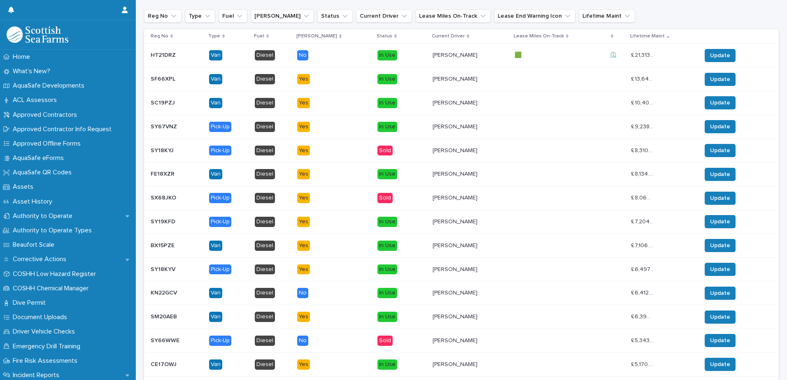
scroll to position [443, 0]
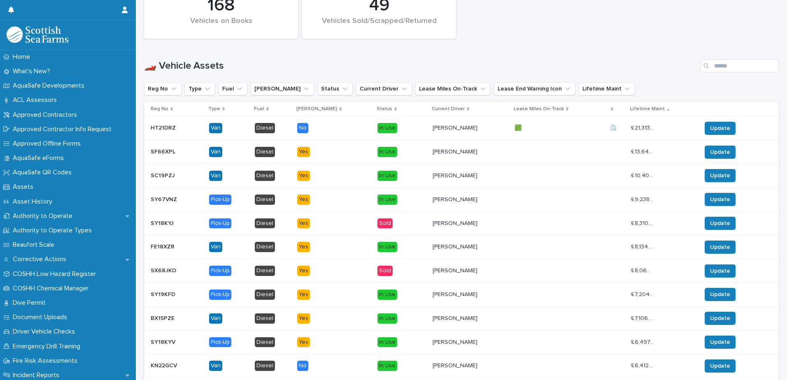
click at [432, 133] on div "[PERSON_NAME] [PERSON_NAME]" at bounding box center [469, 128] width 75 height 14
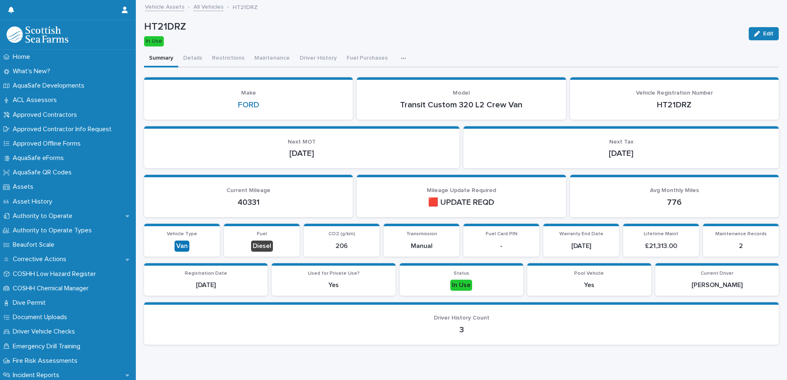
click at [198, 7] on link "All Vehicles" at bounding box center [208, 6] width 30 height 9
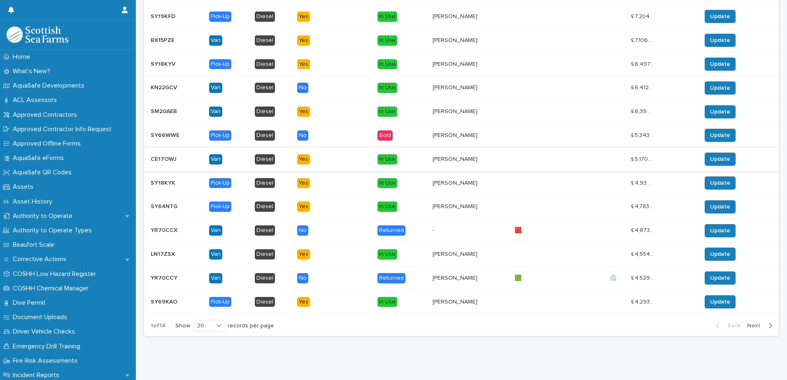
scroll to position [731, 0]
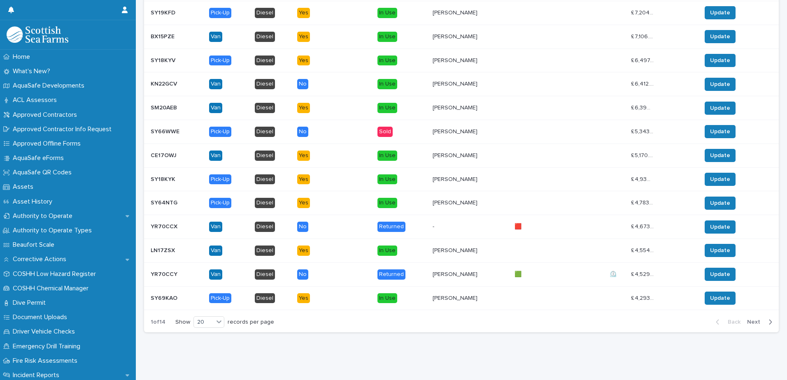
click at [747, 319] on span "Next" at bounding box center [756, 322] width 18 height 6
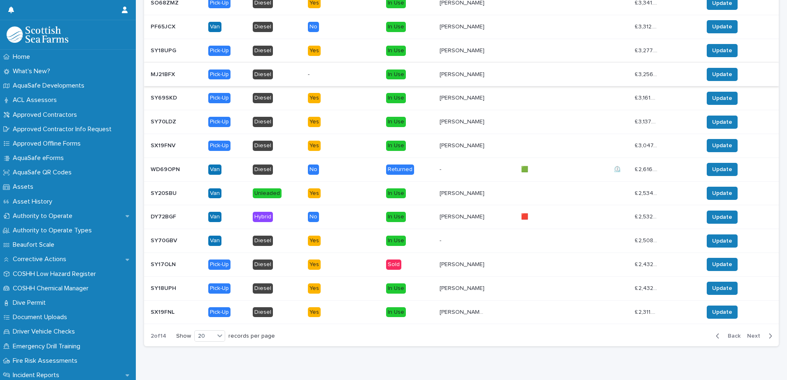
scroll to position [731, 0]
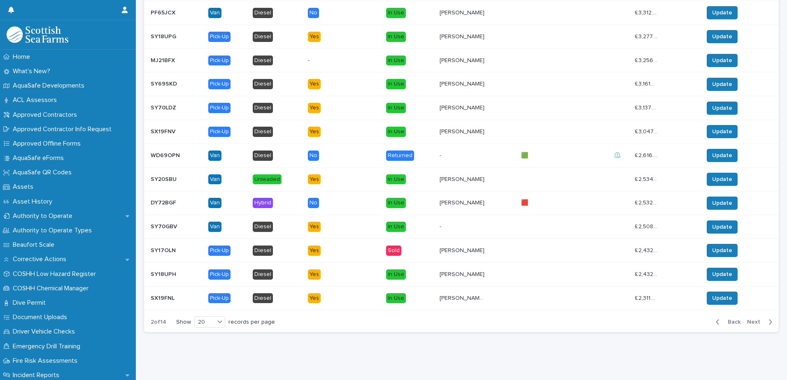
click at [754, 319] on span "Next" at bounding box center [756, 322] width 18 height 6
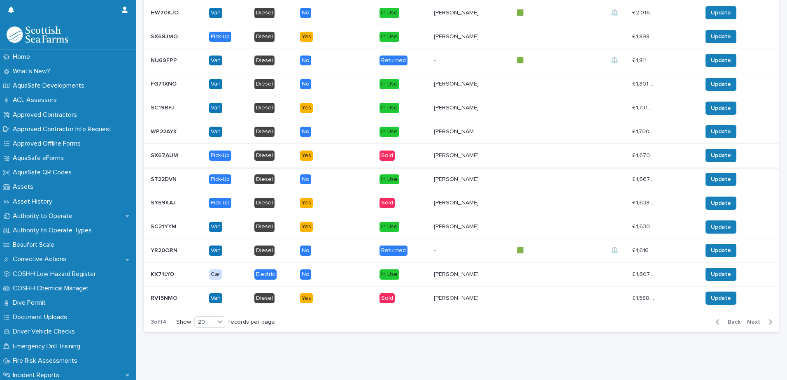
scroll to position [731, 0]
click at [755, 319] on span "Next" at bounding box center [756, 322] width 18 height 6
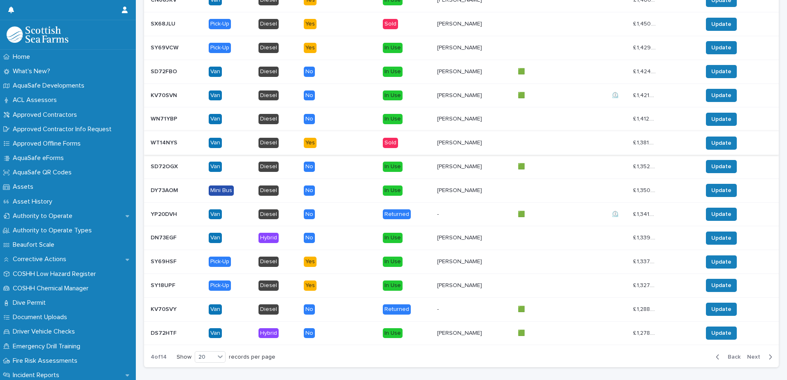
scroll to position [731, 0]
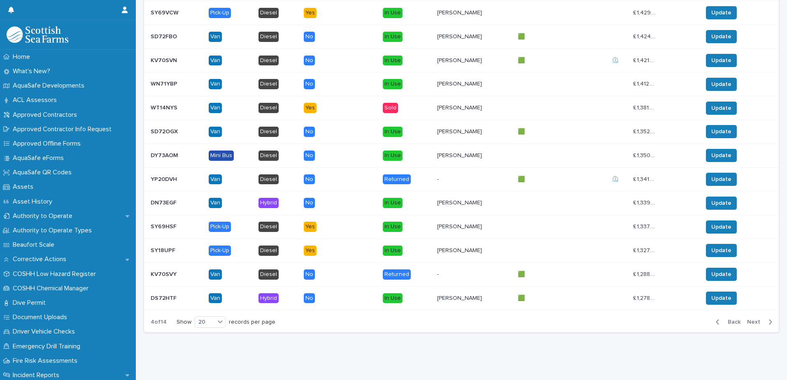
click at [751, 319] on span "Next" at bounding box center [756, 322] width 18 height 6
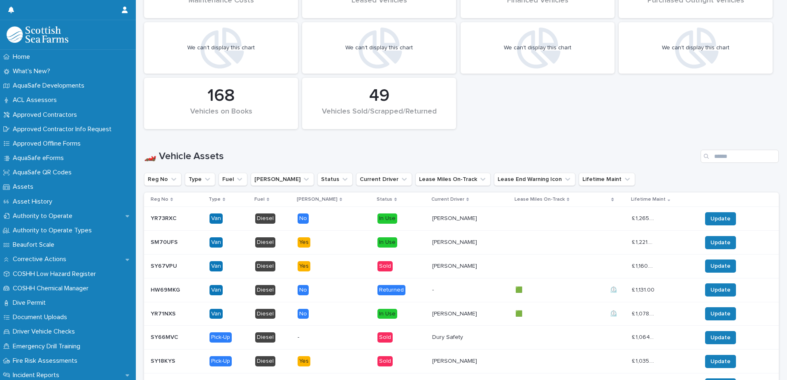
scroll to position [319, 0]
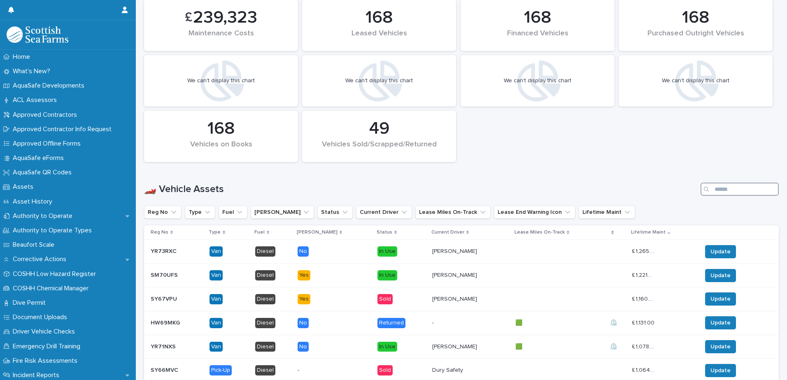
click at [733, 189] on input "Search" at bounding box center [739, 189] width 78 height 13
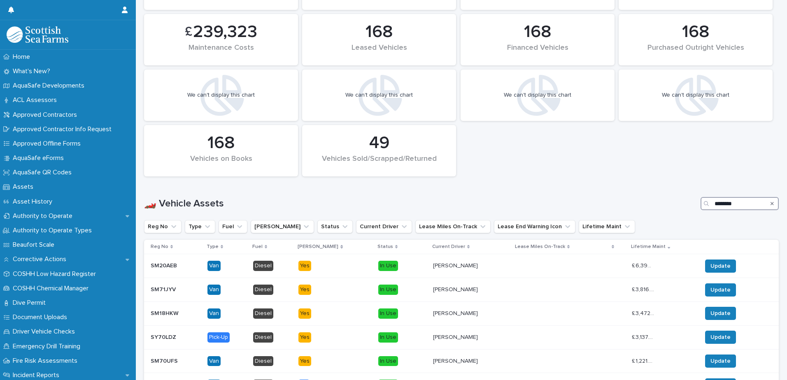
type input "********"
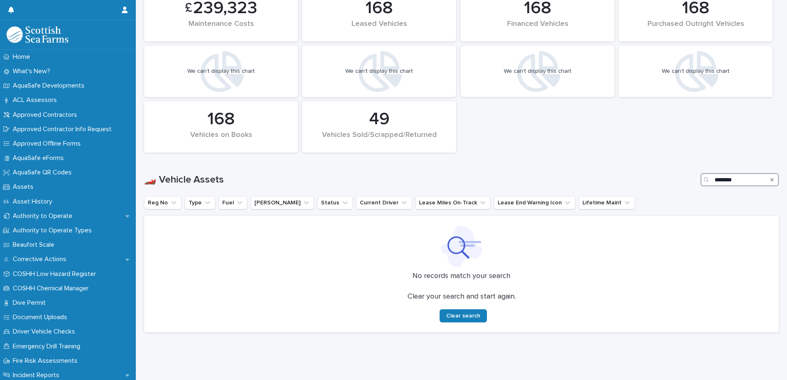
scroll to position [335, 0]
click at [402, 202] on icon "Current Driver" at bounding box center [404, 203] width 5 height 3
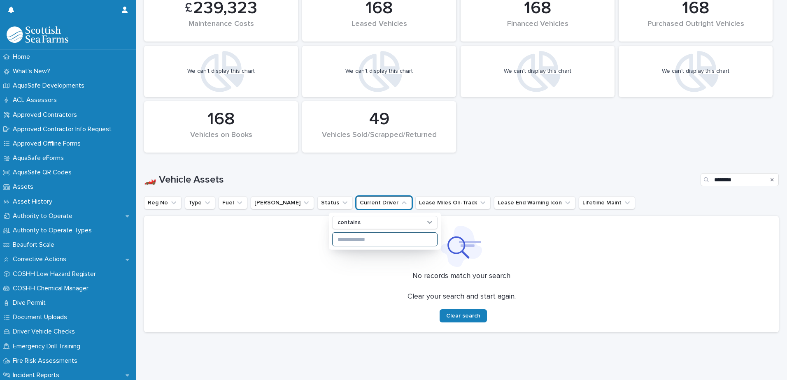
click at [360, 234] on input at bounding box center [384, 239] width 105 height 13
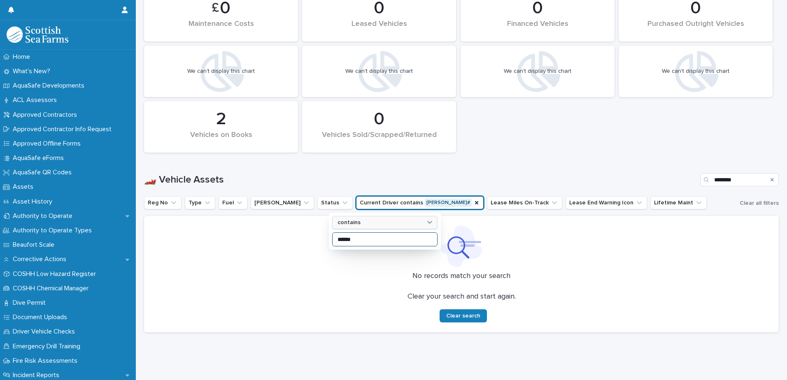
type input "*****"
click at [770, 178] on icon "Search" at bounding box center [771, 179] width 3 height 3
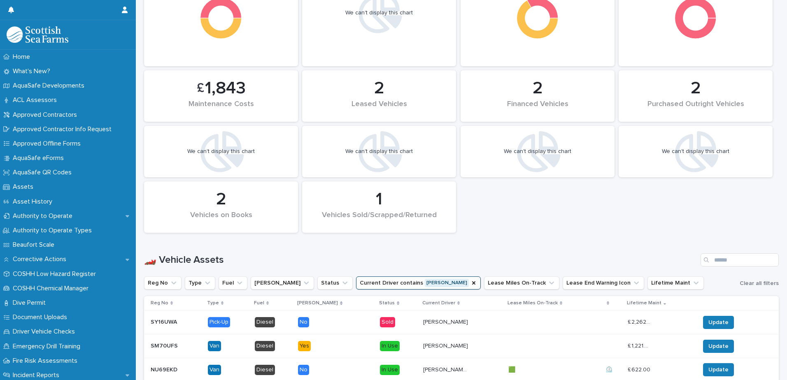
scroll to position [288, 0]
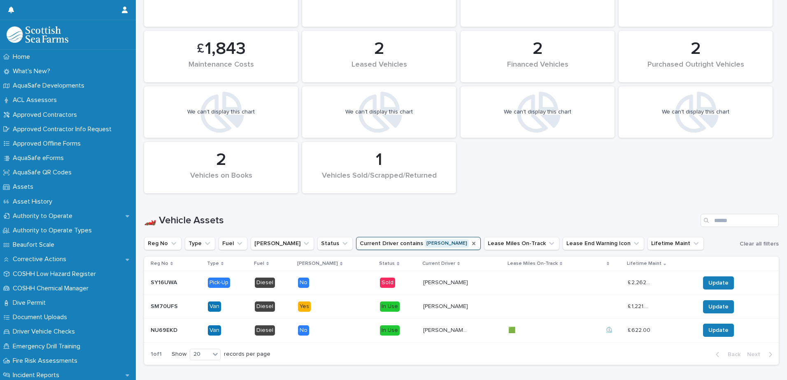
click at [470, 242] on icon "Current Driver" at bounding box center [473, 243] width 7 height 7
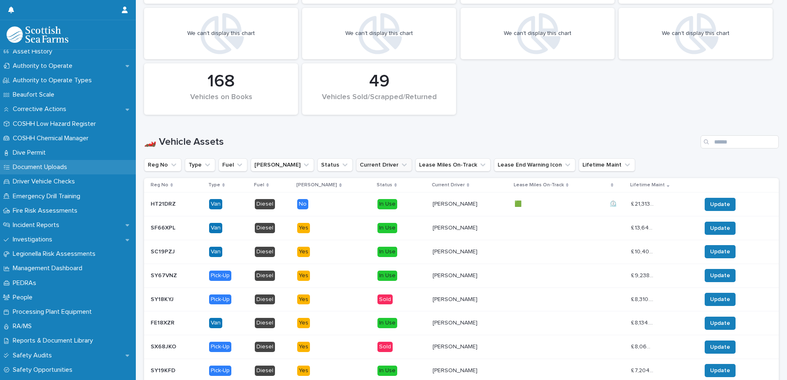
scroll to position [165, 0]
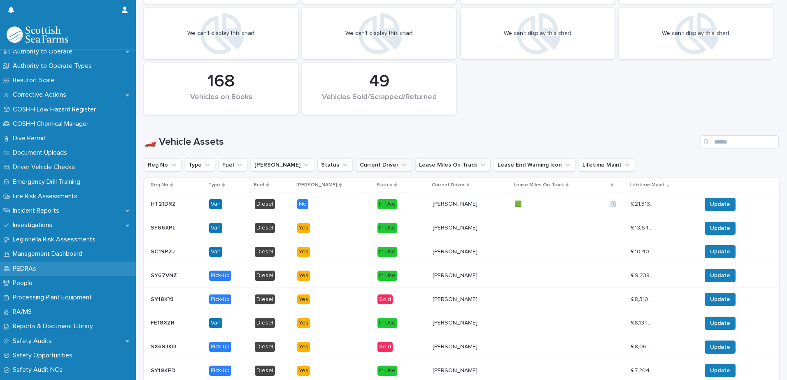
click at [70, 267] on div "PEDRAs" at bounding box center [68, 269] width 136 height 14
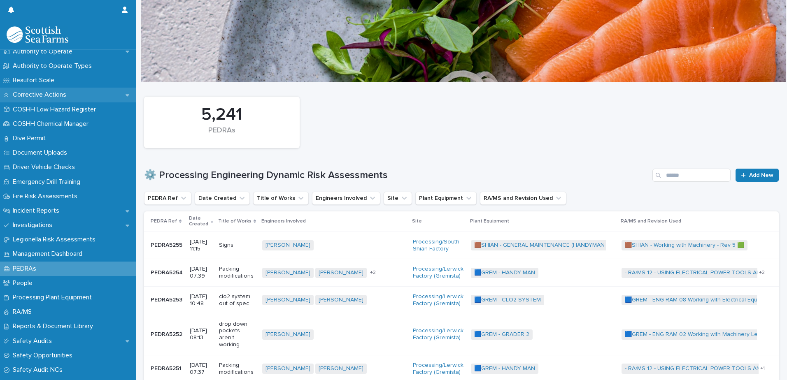
scroll to position [206, 0]
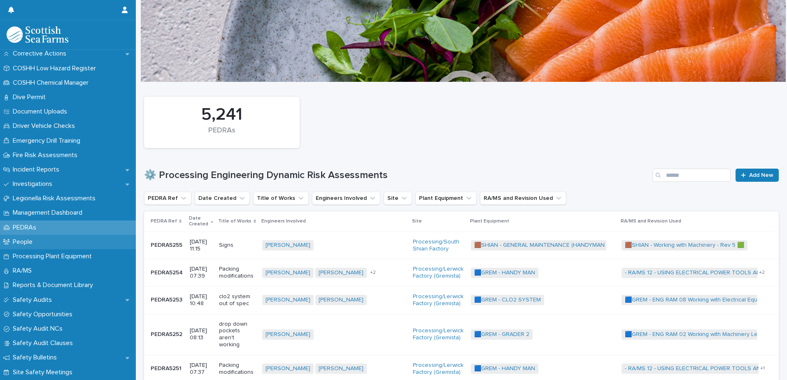
click at [38, 242] on p "People" at bounding box center [24, 242] width 30 height 8
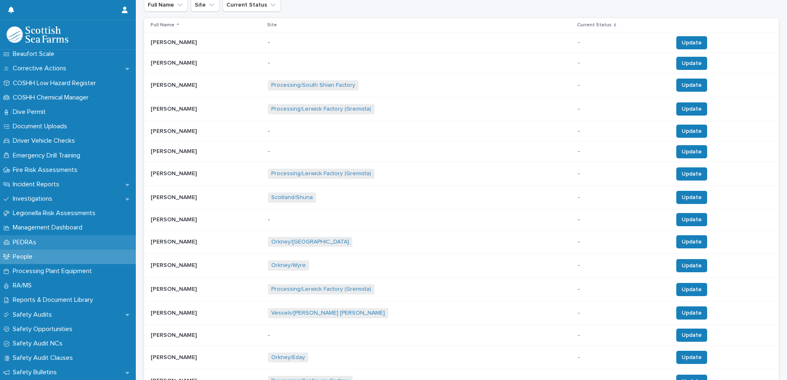
scroll to position [206, 0]
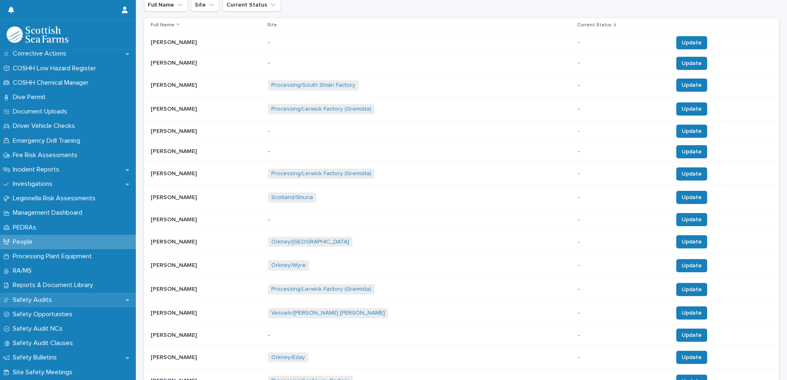
click at [67, 295] on div "Safety Audits" at bounding box center [68, 300] width 136 height 14
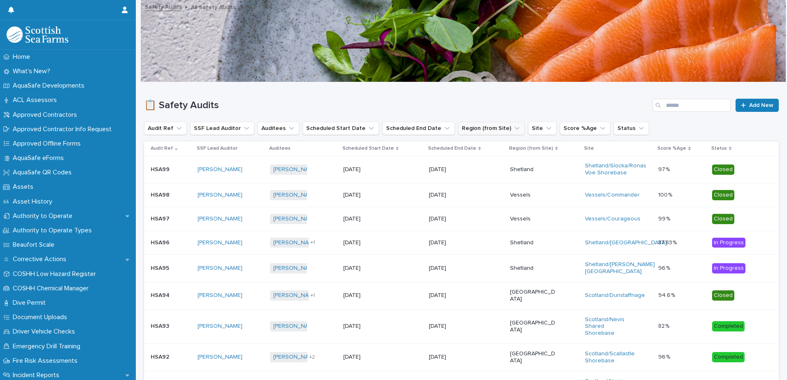
click at [494, 126] on button "Region (from Site)" at bounding box center [491, 128] width 67 height 13
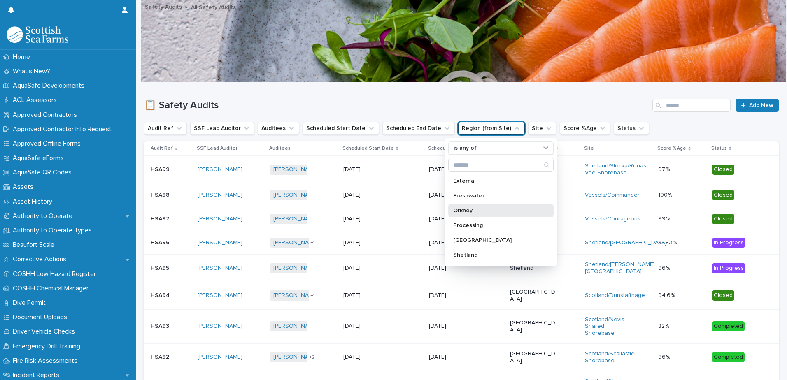
click at [474, 216] on div "Orkney" at bounding box center [500, 210] width 105 height 13
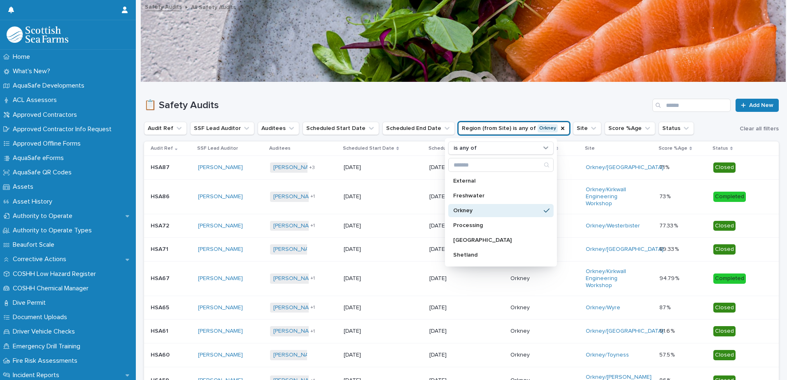
click at [386, 96] on div "📋 Safety Audits Add New" at bounding box center [461, 101] width 634 height 39
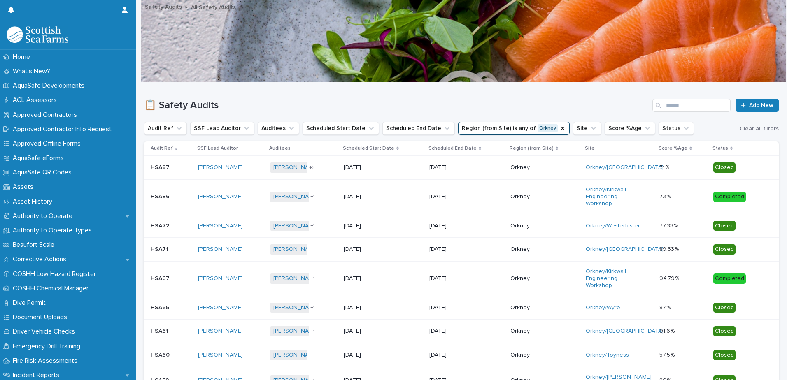
click at [453, 147] on p "Scheduled End Date" at bounding box center [452, 148] width 48 height 9
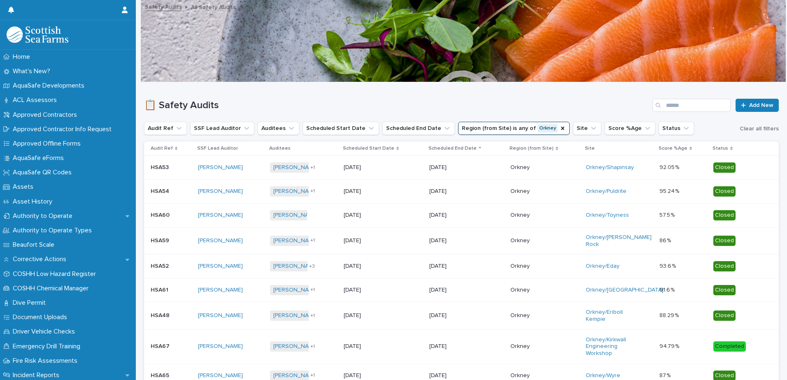
click at [671, 149] on p "Score %Age" at bounding box center [672, 148] width 29 height 9
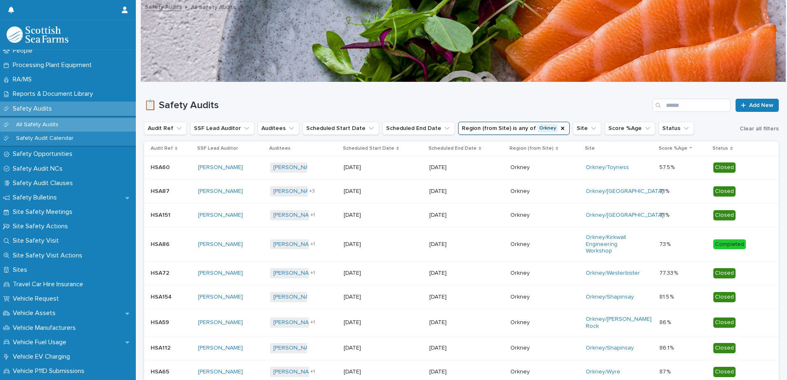
scroll to position [411, 0]
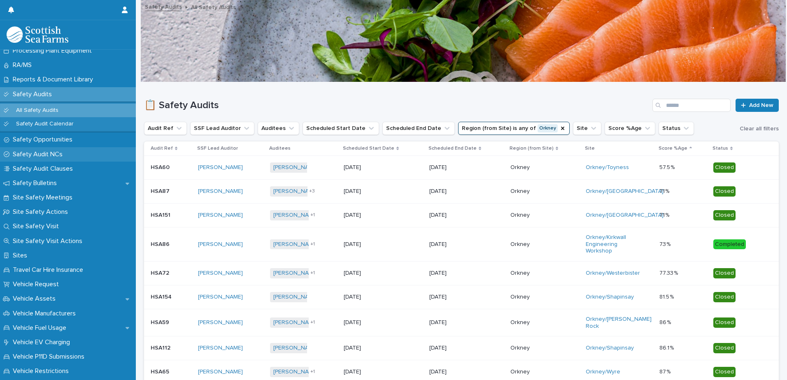
click at [33, 152] on p "Safety Audit NCs" at bounding box center [39, 155] width 60 height 8
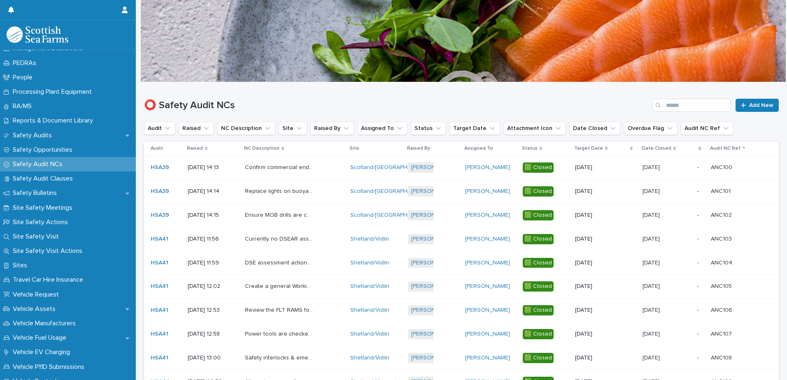
scroll to position [411, 0]
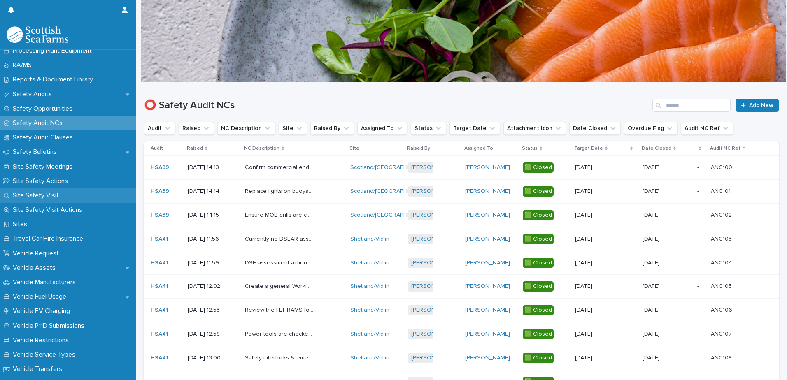
click at [62, 190] on div "Site Safety Visit" at bounding box center [68, 195] width 136 height 14
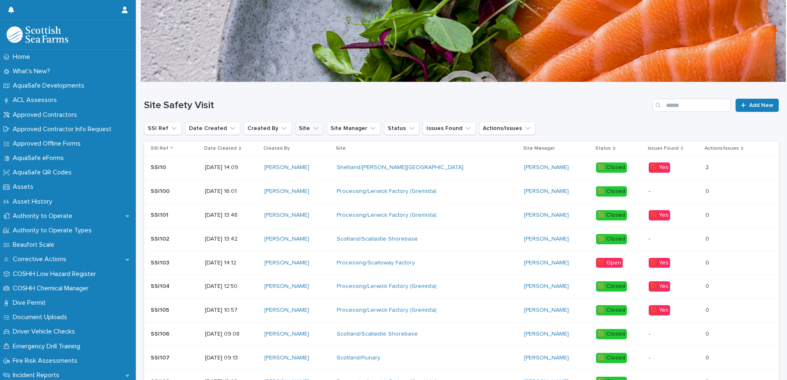
click at [312, 132] on button "Site" at bounding box center [309, 128] width 28 height 13
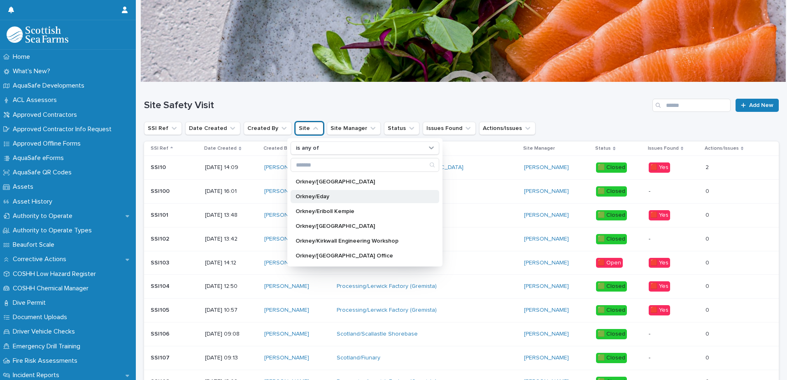
scroll to position [41, 0]
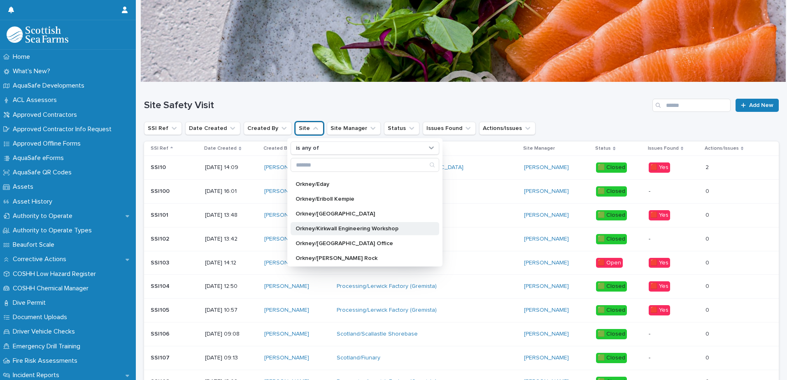
click at [349, 224] on div "Orkney/Kirkwall Engineering Workshop" at bounding box center [364, 228] width 149 height 13
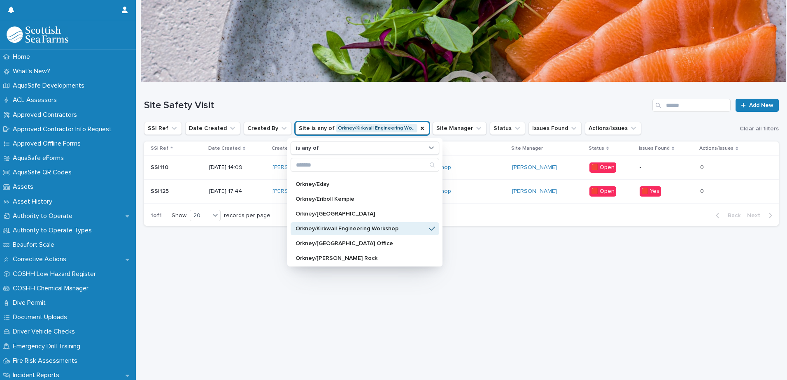
click at [453, 97] on div "Site Safety Visit Add New" at bounding box center [461, 101] width 634 height 39
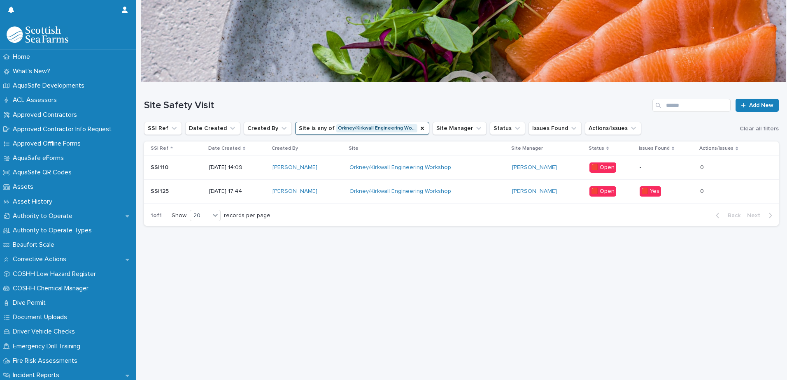
click at [235, 167] on p "[DATE] 14:09" at bounding box center [237, 167] width 57 height 7
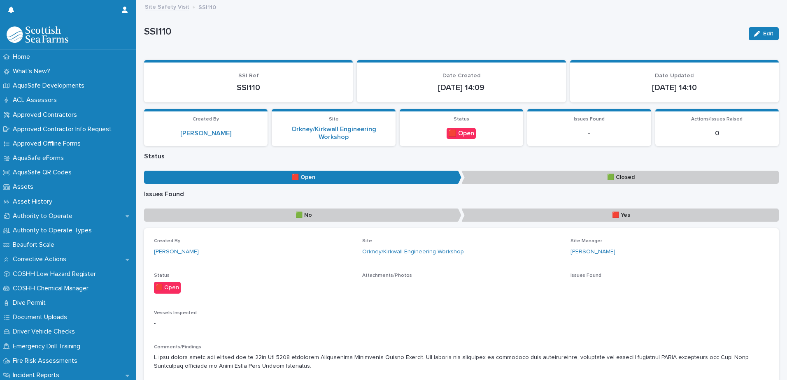
click at [177, 10] on link "Site Safety Visit" at bounding box center [167, 6] width 44 height 9
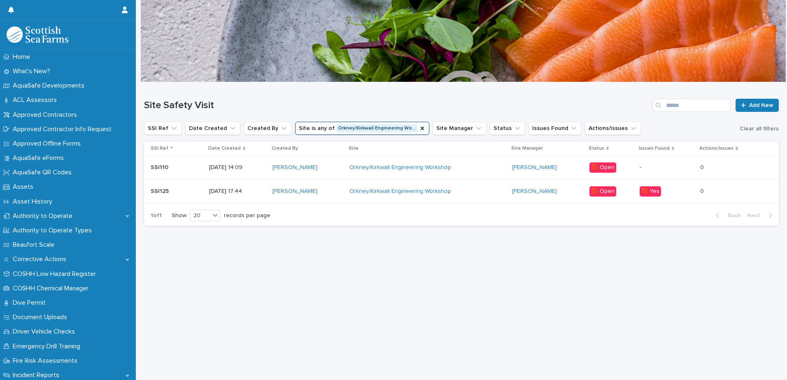
click at [228, 190] on p "[DATE] 17:44" at bounding box center [237, 191] width 57 height 7
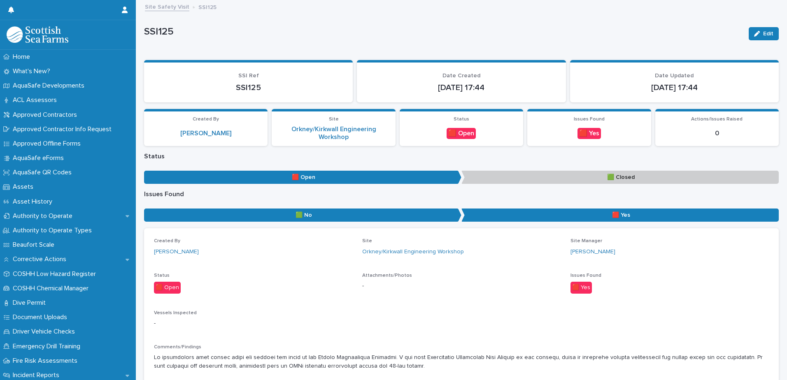
click at [167, 8] on link "Site Safety Visit" at bounding box center [167, 6] width 44 height 9
